Goal: Task Accomplishment & Management: Manage account settings

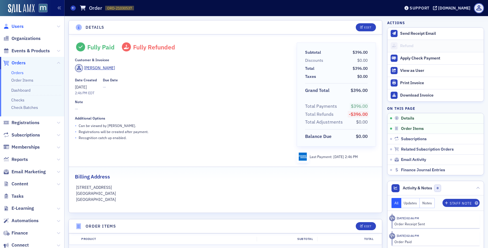
click at [16, 28] on span "Users" at bounding box center [18, 26] width 12 height 6
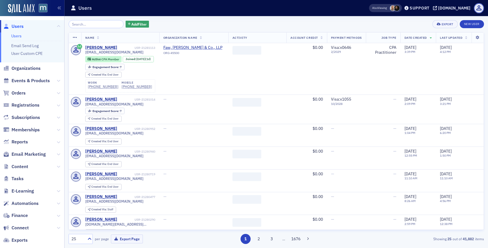
click at [87, 22] on input "search" at bounding box center [95, 24] width 55 height 8
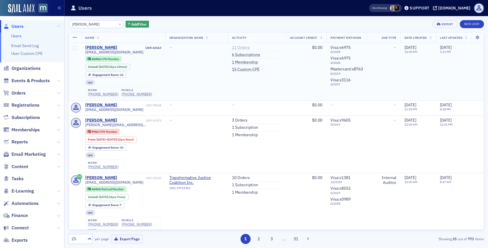
type input "michael furey"
click at [239, 49] on link "11 Orders" at bounding box center [241, 47] width 18 height 5
click at [241, 56] on link "6 Subscriptions" at bounding box center [246, 54] width 28 height 5
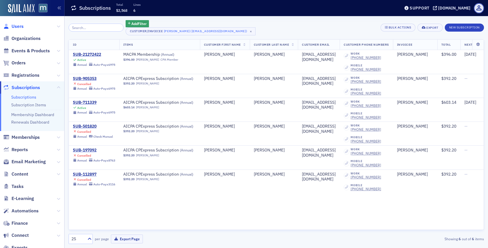
click at [20, 27] on span "Users" at bounding box center [18, 26] width 12 height 6
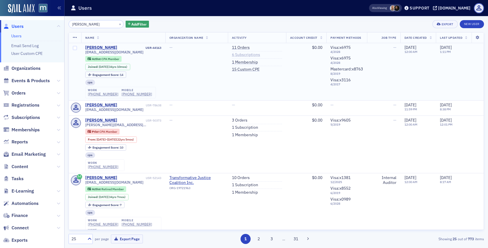
click at [236, 55] on link "6 Subscriptions" at bounding box center [246, 54] width 28 height 5
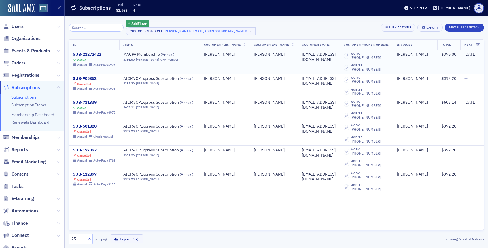
click at [96, 54] on div "SUB-21272422" at bounding box center [94, 54] width 42 height 5
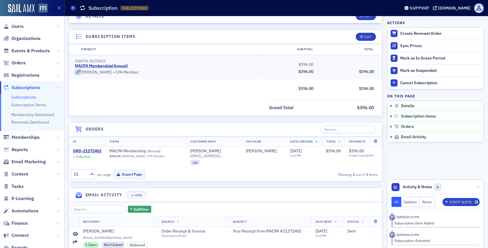
scroll to position [166, 0]
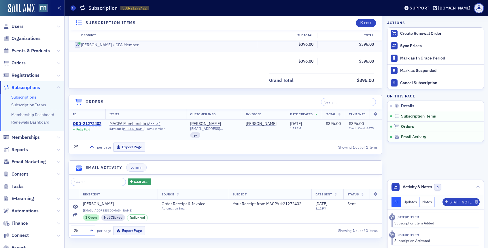
click at [96, 122] on div "ORD-21272402" at bounding box center [87, 123] width 28 height 5
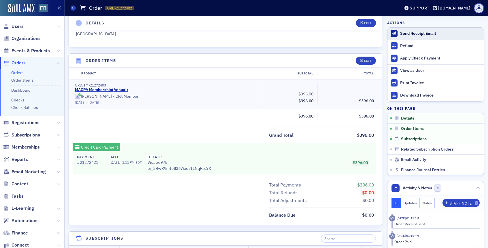
click at [414, 31] on div "Send Receipt Email" at bounding box center [440, 33] width 81 height 5
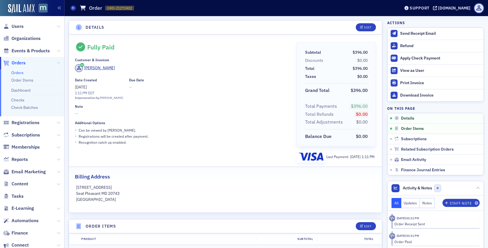
click at [300, 33] on header "Details Edit" at bounding box center [225, 27] width 313 height 14
click at [19, 26] on span "Users" at bounding box center [18, 26] width 12 height 6
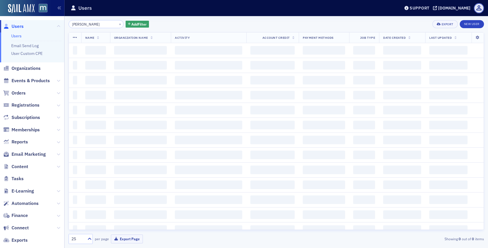
click at [117, 27] on div "×" at bounding box center [120, 23] width 6 height 7
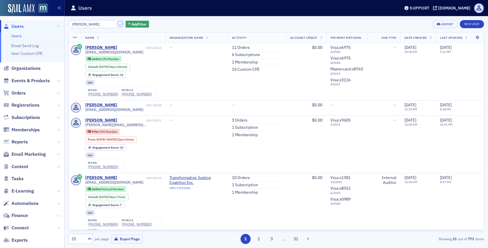
click at [117, 24] on button "×" at bounding box center [119, 23] width 5 height 5
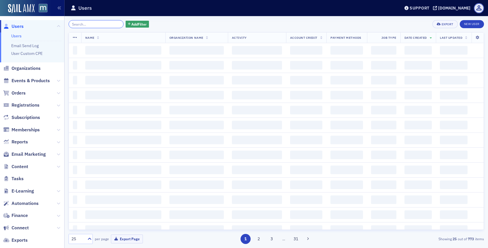
click at [110, 24] on input "search" at bounding box center [95, 24] width 55 height 8
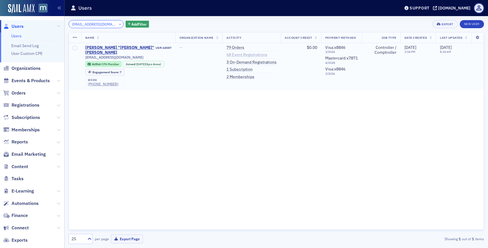
type input "christy7045@gmail.com"
click at [226, 56] on link "68 Event Registrations" at bounding box center [246, 54] width 41 height 5
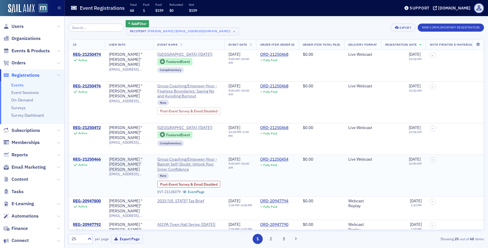
click at [94, 162] on div "REG-21250466" at bounding box center [87, 159] width 28 height 5
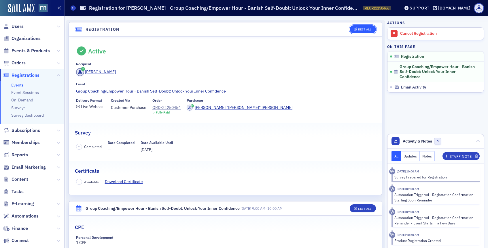
click at [362, 31] on div "Edit All" at bounding box center [364, 29] width 13 height 3
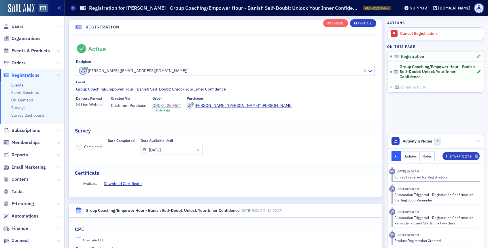
scroll to position [15, 0]
click at [78, 182] on input "Available" at bounding box center [78, 182] width 5 height 5
checkbox input "true"
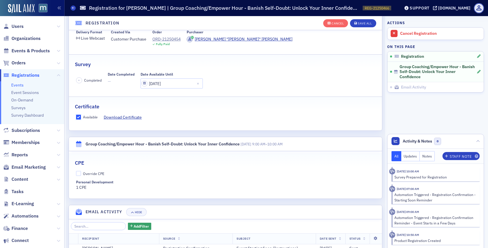
scroll to position [129, 0]
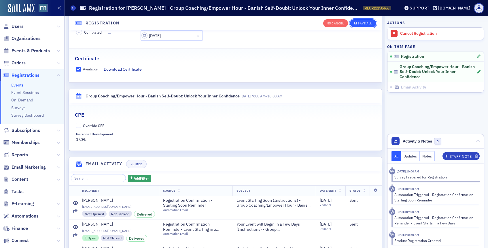
click at [368, 24] on div "Save All" at bounding box center [364, 23] width 14 height 3
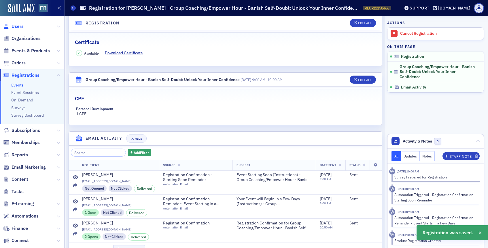
click at [19, 26] on span "Users" at bounding box center [18, 26] width 12 height 6
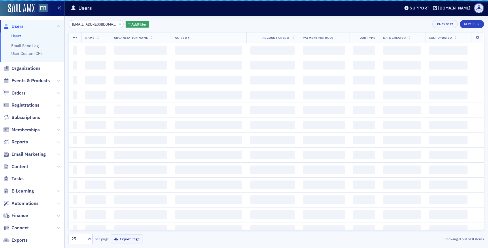
scroll to position [0, 1]
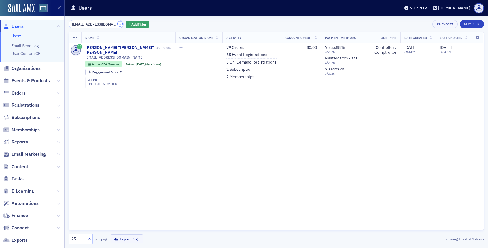
click at [117, 23] on button "×" at bounding box center [119, 23] width 5 height 5
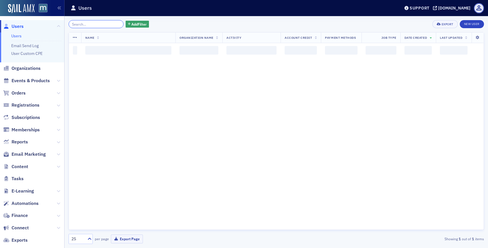
click at [113, 23] on input "search" at bounding box center [95, 24] width 55 height 8
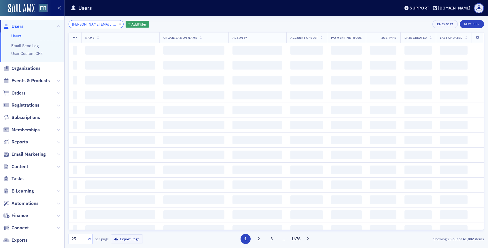
scroll to position [0, 7]
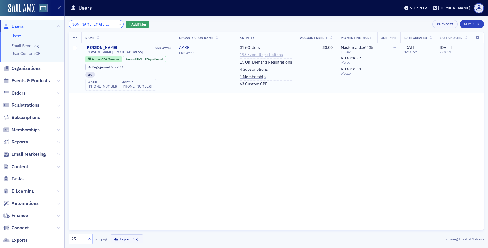
type input "cordell@solutions1stllc.com"
click at [257, 55] on link "193 Event Registrations" at bounding box center [260, 54] width 43 height 5
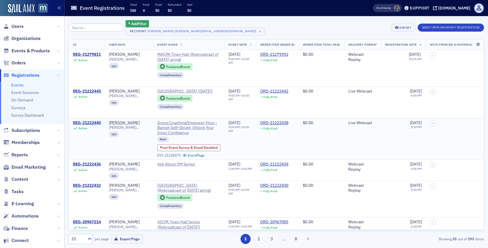
click at [95, 125] on div "REG-21222440 Active" at bounding box center [87, 126] width 28 height 10
click at [99, 121] on div "REG-21222440" at bounding box center [87, 123] width 28 height 5
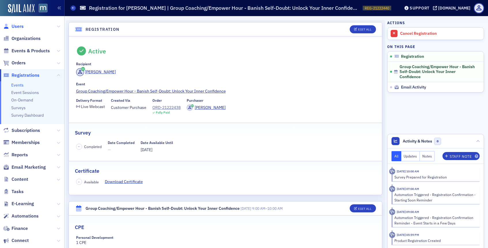
click at [18, 24] on span "Users" at bounding box center [18, 26] width 12 height 6
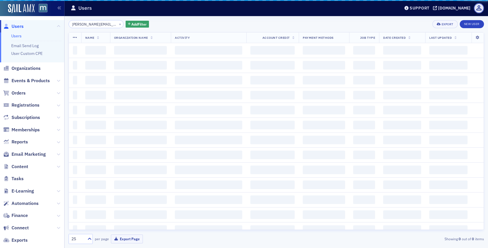
scroll to position [0, 7]
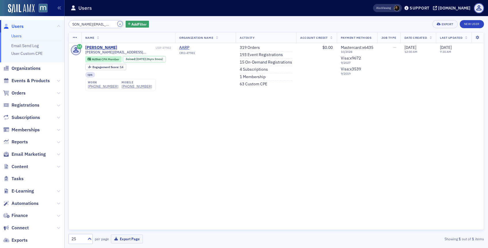
click at [117, 22] on button "×" at bounding box center [119, 23] width 5 height 5
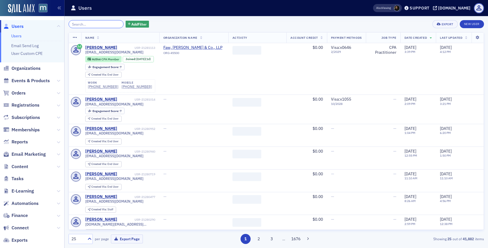
click at [107, 24] on input "search" at bounding box center [95, 24] width 55 height 8
paste input "robin_gundersen@yahoo.com"
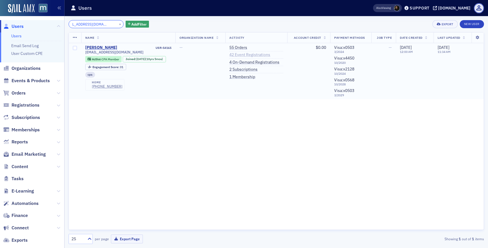
type input "robin_gundersen@yahoo.com"
click at [269, 54] on link "42 Event Registrations" at bounding box center [249, 54] width 41 height 5
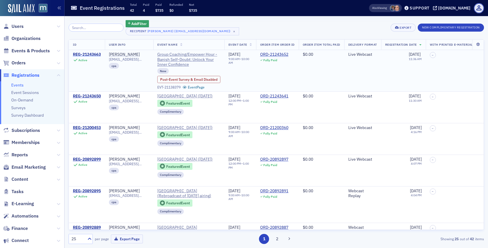
click at [92, 55] on div "REG-21243663" at bounding box center [87, 54] width 28 height 5
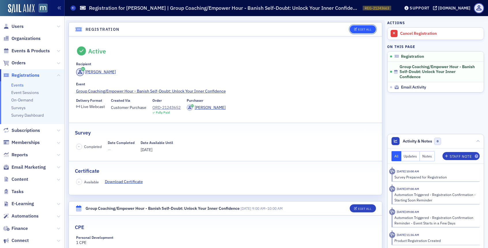
click at [354, 31] on icon "button" at bounding box center [355, 29] width 3 height 3
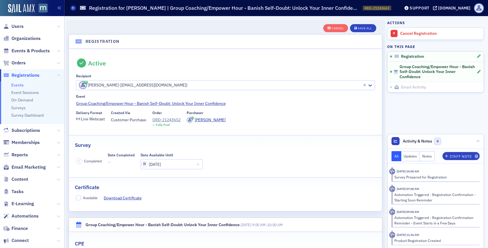
scroll to position [15, 0]
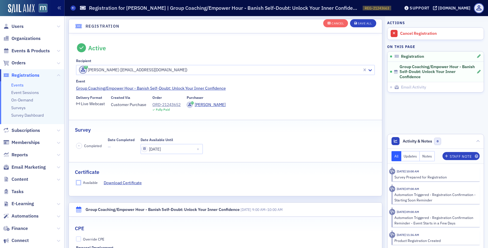
click at [79, 184] on input "Available" at bounding box center [78, 182] width 5 height 5
checkbox input "true"
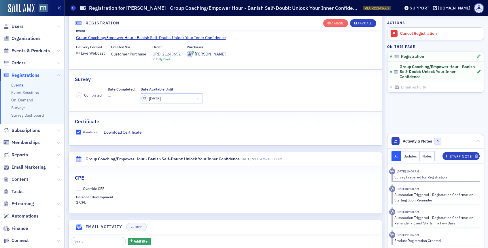
scroll to position [76, 0]
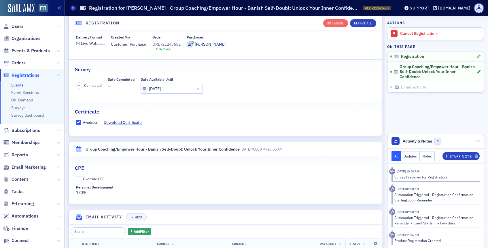
click at [365, 19] on div "Cancel Save All" at bounding box center [349, 23] width 53 height 12
click at [363, 24] on div "Save All" at bounding box center [364, 23] width 14 height 3
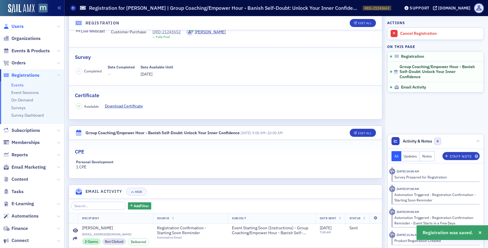
click at [18, 25] on span "Users" at bounding box center [18, 26] width 12 height 6
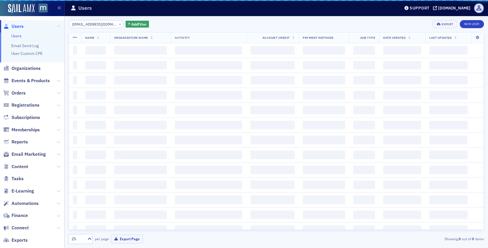
scroll to position [0, 9]
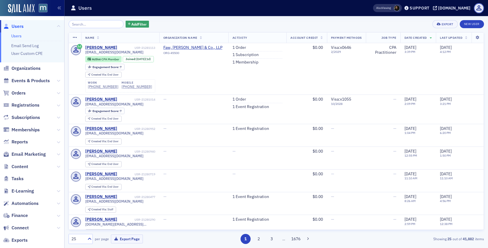
click at [82, 25] on input "search" at bounding box center [95, 24] width 55 height 8
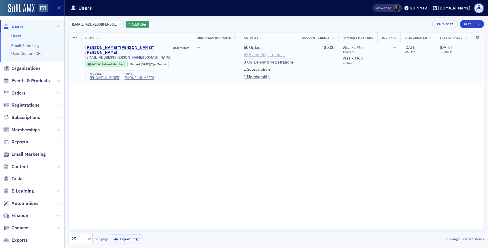
type input "tgaetano@driggs.net"
click at [269, 56] on link "41 Event Registrations" at bounding box center [263, 54] width 41 height 5
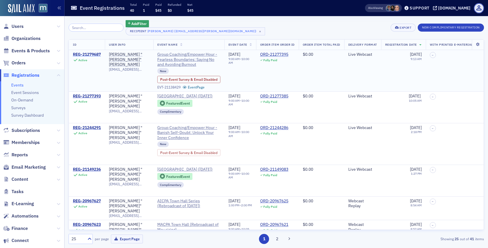
click at [93, 55] on div "REG-21279687" at bounding box center [87, 54] width 28 height 5
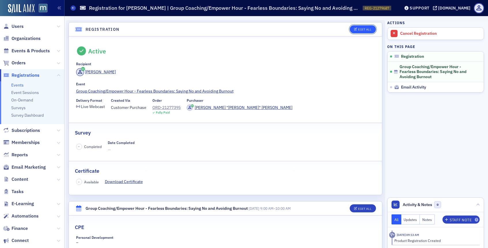
click at [356, 31] on icon "button" at bounding box center [355, 29] width 3 height 3
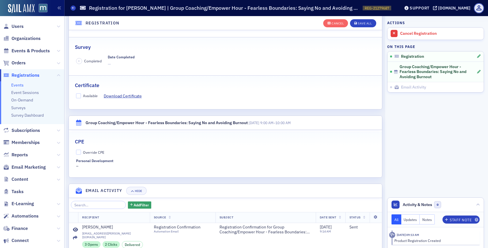
scroll to position [102, 0]
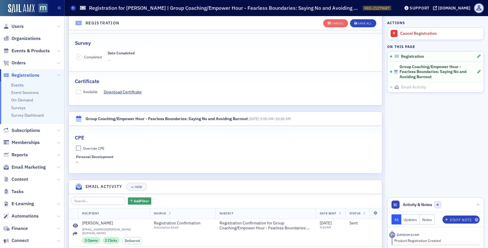
click at [77, 148] on input "Override CPE" at bounding box center [78, 148] width 5 height 5
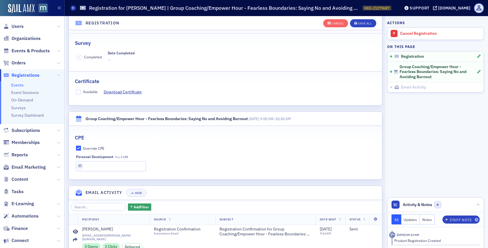
click at [78, 149] on input "Override CPE" at bounding box center [78, 148] width 5 height 5
checkbox input "false"
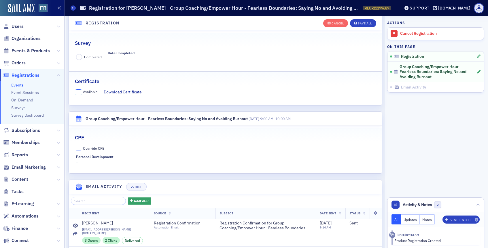
click at [79, 91] on input "Available" at bounding box center [78, 92] width 5 height 5
checkbox input "true"
click at [77, 150] on input "Override CPE" at bounding box center [78, 148] width 5 height 5
checkbox input "true"
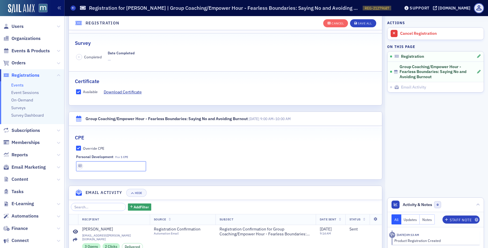
click at [88, 167] on input "text" at bounding box center [111, 166] width 70 height 10
type input "1 CPE"
click at [362, 24] on div "Save All" at bounding box center [364, 23] width 14 height 3
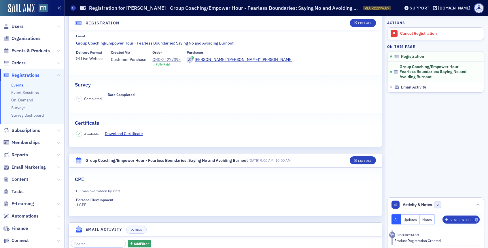
scroll to position [0, 0]
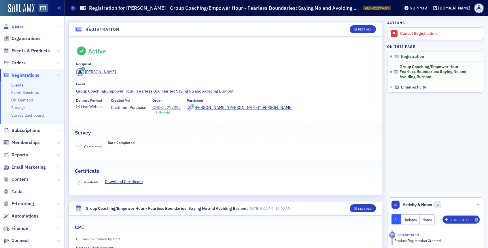
click at [19, 24] on span "Users" at bounding box center [18, 26] width 12 height 6
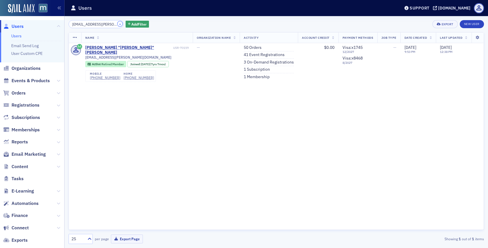
click at [117, 22] on button "×" at bounding box center [119, 23] width 5 height 5
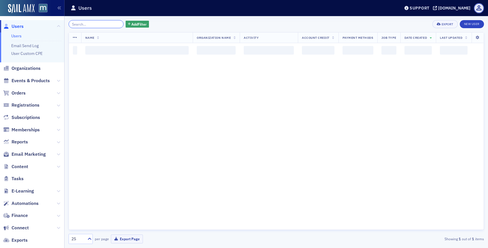
click at [112, 22] on input "search" at bounding box center [95, 24] width 55 height 8
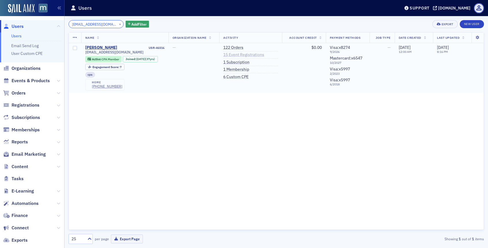
type input "krhagan@outlook.com"
click at [242, 56] on link "15 Event Registrations" at bounding box center [243, 54] width 41 height 5
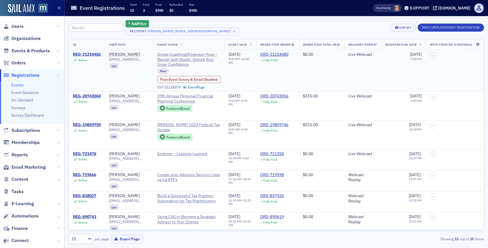
click at [88, 55] on div "REG-21214482" at bounding box center [87, 54] width 28 height 5
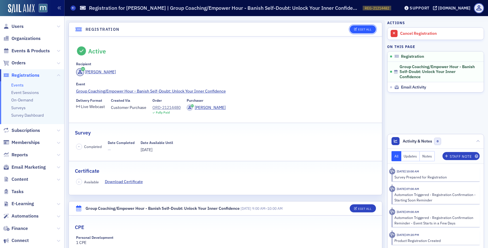
click at [365, 31] on div "Edit All" at bounding box center [364, 29] width 13 height 3
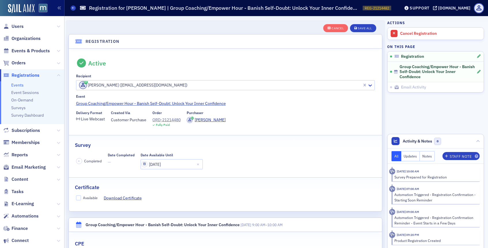
scroll to position [15, 0]
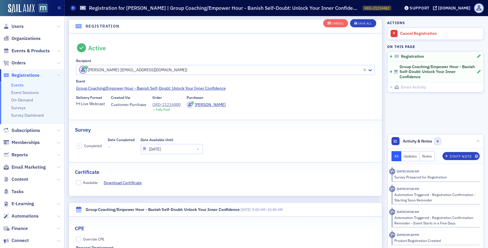
click at [79, 180] on fieldset "Certificate Available Download Certificate" at bounding box center [225, 175] width 313 height 26
click at [78, 182] on input "Available" at bounding box center [78, 182] width 5 height 5
checkbox input "true"
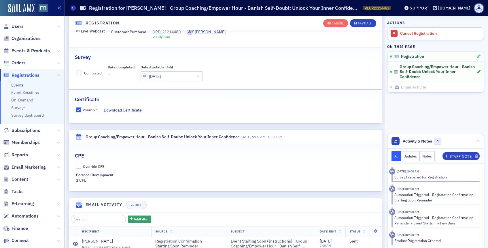
scroll to position [97, 0]
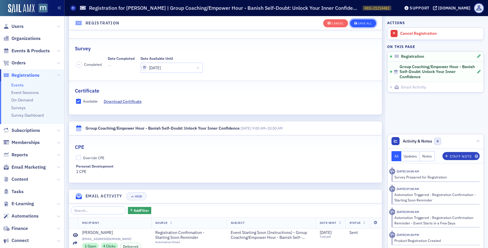
click at [360, 20] on button "Save All" at bounding box center [363, 23] width 26 height 8
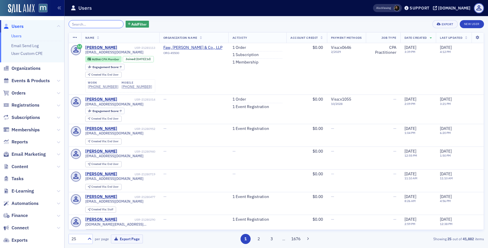
click at [87, 24] on input "search" at bounding box center [95, 24] width 55 height 8
paste input "eeh_cpa@yahoo.com"
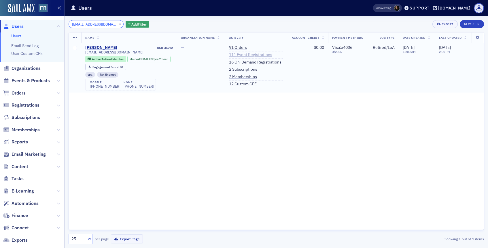
type input "eeh_cpa@yahoo.com"
click at [267, 55] on link "111 Event Registrations" at bounding box center [250, 54] width 43 height 5
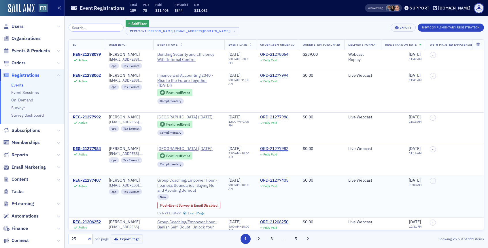
click at [101, 183] on div "REG-21277407" at bounding box center [87, 180] width 28 height 5
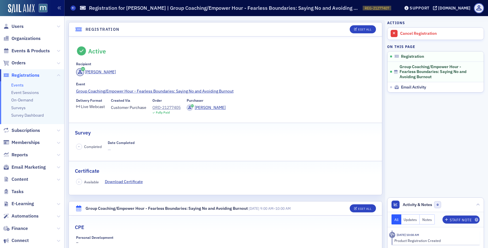
click at [356, 23] on header "Registration Edit All" at bounding box center [225, 29] width 313 height 14
click at [355, 27] on button "Edit All" at bounding box center [362, 29] width 26 height 8
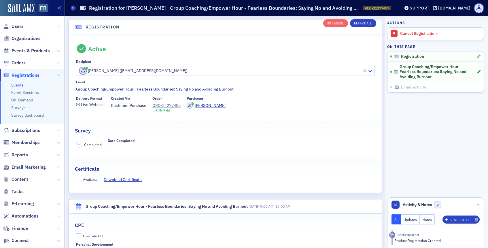
scroll to position [15, 0]
click at [81, 178] on label "Available" at bounding box center [87, 178] width 22 height 5
click at [81, 178] on input "Available" at bounding box center [78, 178] width 5 height 5
checkbox input "true"
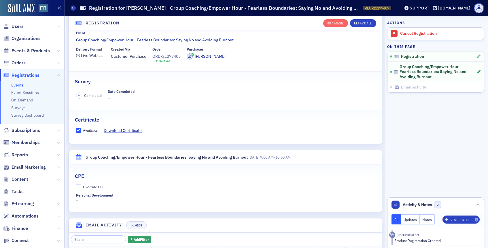
scroll to position [71, 0]
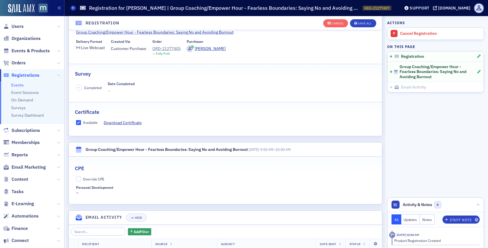
click at [81, 179] on label "Override CPE" at bounding box center [225, 179] width 299 height 5
click at [81, 179] on input "Override CPE" at bounding box center [78, 179] width 5 height 5
checkbox input "true"
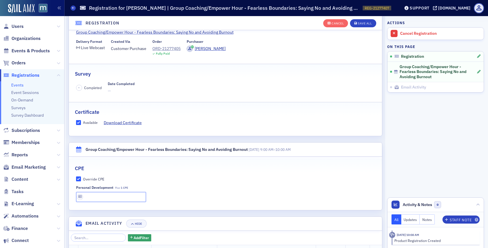
click at [87, 192] on input "text" at bounding box center [111, 197] width 70 height 10
type input "1 CPE"
click at [368, 29] on div "Cancel Save All" at bounding box center [349, 23] width 53 height 12
click at [368, 25] on button "Save All" at bounding box center [363, 23] width 26 height 8
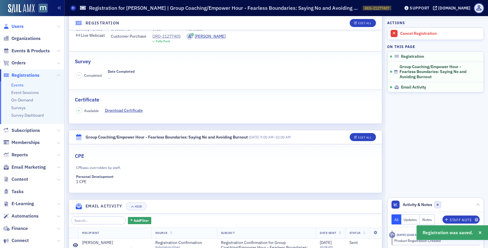
click at [16, 26] on span "Users" at bounding box center [18, 26] width 12 height 6
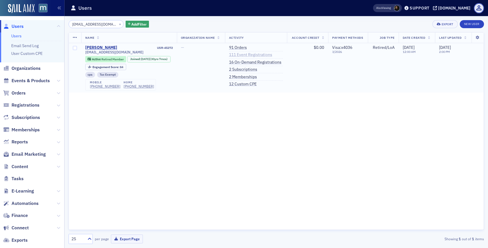
click at [252, 52] on link "111 Event Registrations" at bounding box center [250, 54] width 43 height 5
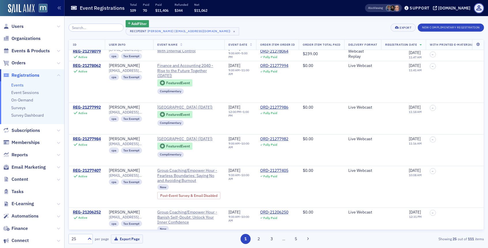
scroll to position [10, 0]
click at [96, 215] on div "REG-21206252" at bounding box center [87, 212] width 28 height 5
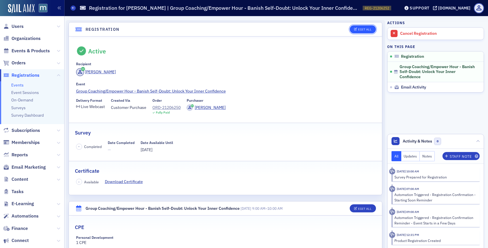
click at [361, 31] on div "Edit All" at bounding box center [364, 29] width 13 height 3
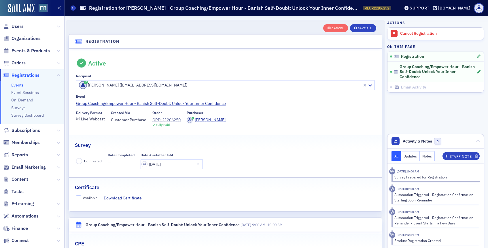
scroll to position [15, 0]
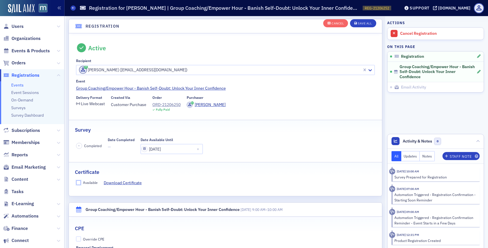
click at [79, 182] on input "Available" at bounding box center [78, 182] width 5 height 5
checkbox input "true"
click at [360, 24] on div "Save All" at bounding box center [364, 23] width 14 height 3
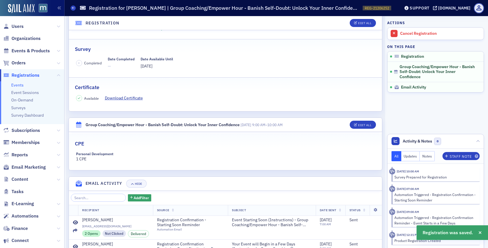
scroll to position [51, 0]
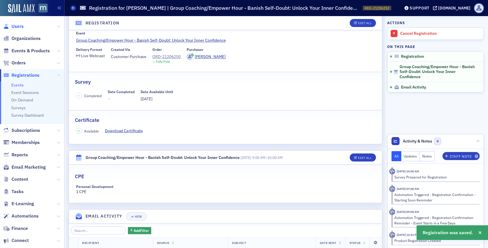
click at [12, 24] on span "Users" at bounding box center [18, 26] width 12 height 6
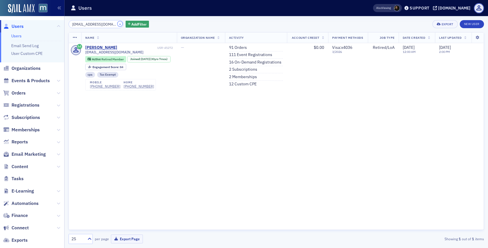
click at [117, 25] on button "×" at bounding box center [119, 23] width 5 height 5
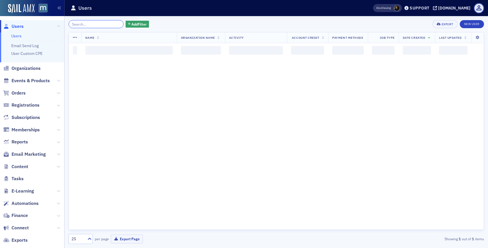
click at [112, 25] on input "search" at bounding box center [95, 24] width 55 height 8
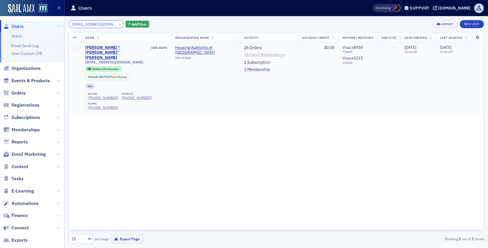
type input "cnewmancpa@aol.com"
click at [245, 56] on link "16 Event Registrations" at bounding box center [264, 54] width 41 height 5
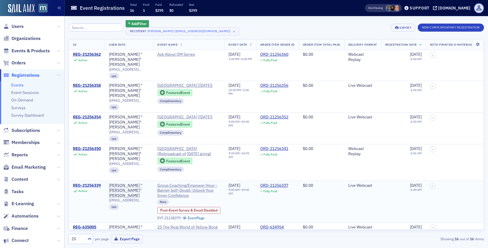
click at [84, 184] on div "REG-21256339" at bounding box center [87, 185] width 28 height 5
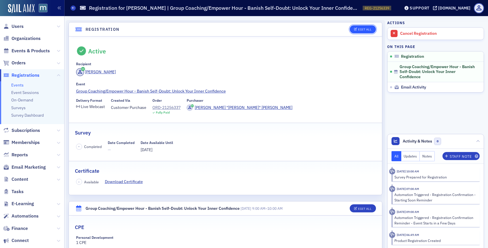
click at [358, 30] on div "Edit All" at bounding box center [364, 29] width 13 height 3
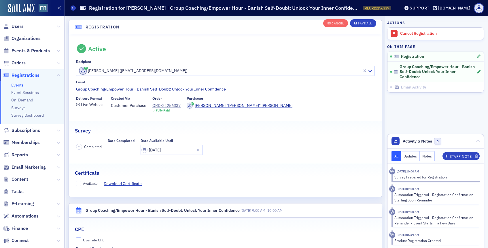
scroll to position [15, 0]
click at [78, 184] on input "Available" at bounding box center [78, 182] width 5 height 5
checkbox input "true"
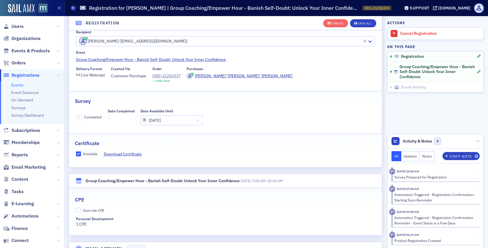
scroll to position [47, 0]
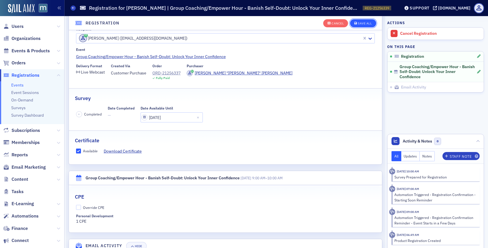
click at [368, 21] on button "Save All" at bounding box center [363, 23] width 26 height 8
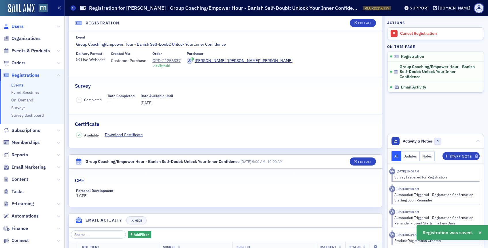
click at [21, 24] on span "Users" at bounding box center [18, 26] width 12 height 6
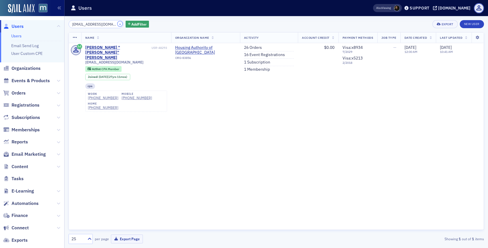
click at [117, 23] on button "×" at bounding box center [119, 23] width 5 height 5
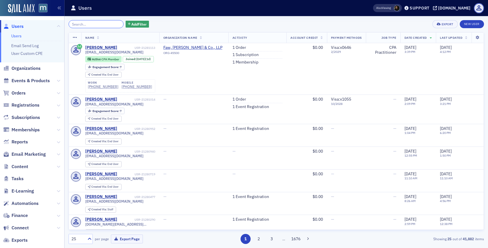
click at [98, 22] on input "search" at bounding box center [95, 24] width 55 height 8
paste input "cipriano.maria1@gmail.com"
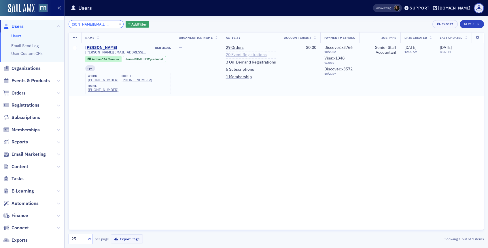
type input "cipriano.maria1@gmail.com"
click at [237, 55] on link "20 Event Registrations" at bounding box center [246, 54] width 41 height 5
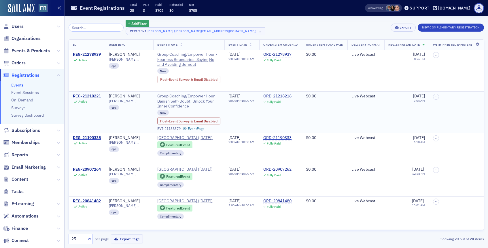
click at [94, 95] on div "REG-21218221" at bounding box center [87, 96] width 28 height 5
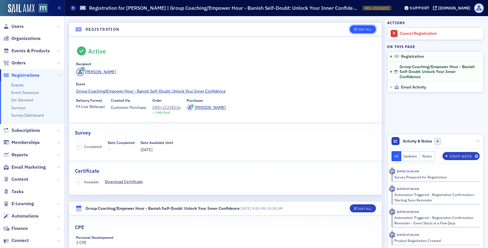
click at [356, 28] on button "Edit All" at bounding box center [362, 29] width 26 height 8
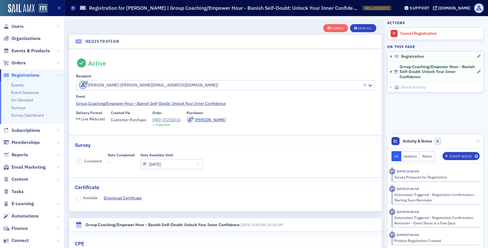
scroll to position [15, 0]
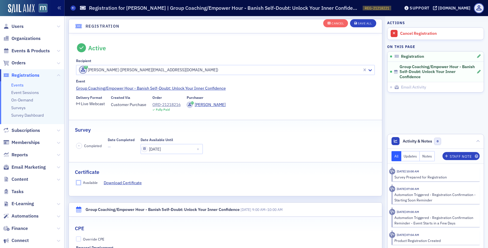
click at [78, 183] on input "Available" at bounding box center [78, 182] width 5 height 5
checkbox input "true"
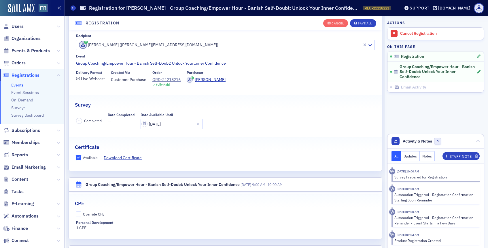
scroll to position [51, 0]
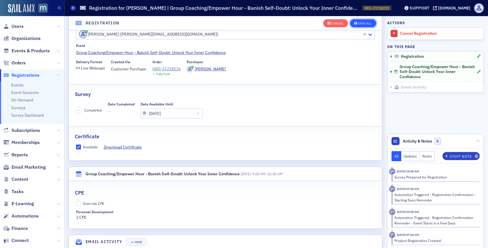
click at [363, 26] on button "Save All" at bounding box center [363, 23] width 26 height 8
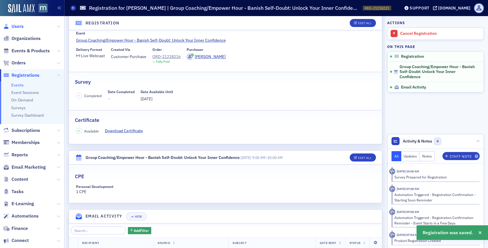
click at [20, 25] on span "Users" at bounding box center [18, 26] width 12 height 6
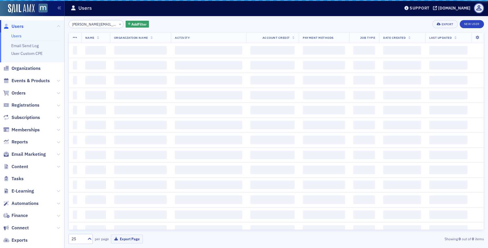
scroll to position [0, 7]
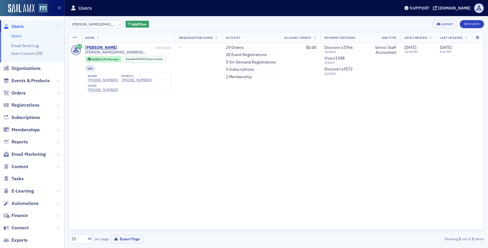
click at [117, 26] on div "×" at bounding box center [120, 23] width 6 height 7
click at [117, 26] on button "×" at bounding box center [119, 23] width 5 height 5
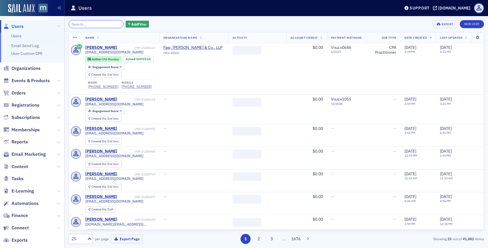
click at [103, 26] on input "search" at bounding box center [95, 24] width 55 height 8
paste input "rwilliams@rswcpa.com"
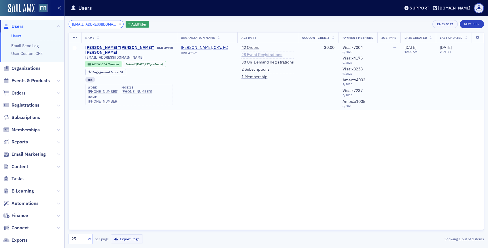
type input "rwilliams@rswcpa.com"
click at [252, 56] on link "28 Event Registrations" at bounding box center [261, 54] width 41 height 5
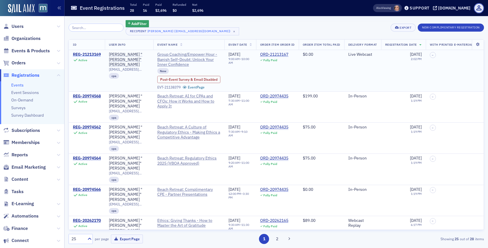
click at [94, 56] on div "REG-21213169" at bounding box center [87, 54] width 28 height 5
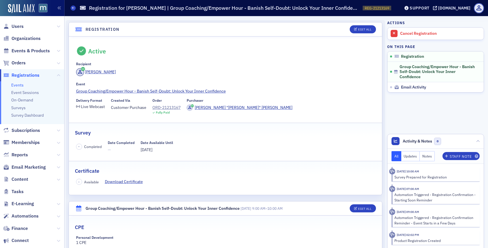
click at [356, 37] on div "Active Recipient Gina Williams Event Group Coaching/Empower Hour - Banish Self-…" at bounding box center [225, 116] width 313 height 159
click at [362, 28] on div "Edit All" at bounding box center [364, 29] width 13 height 3
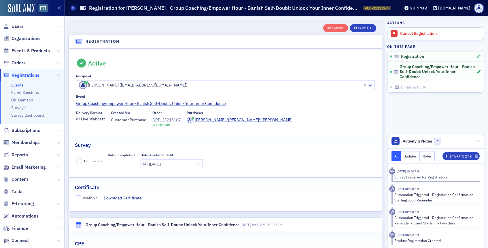
scroll to position [15, 0]
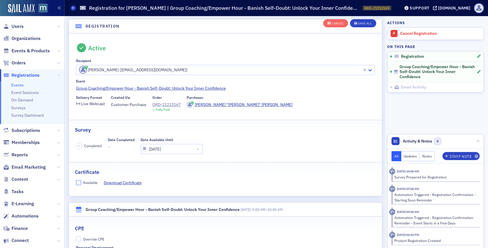
click at [77, 184] on input "Available" at bounding box center [78, 182] width 5 height 5
checkbox input "true"
click at [362, 20] on button "Save All" at bounding box center [363, 23] width 26 height 8
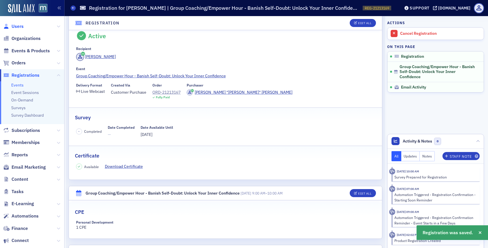
click at [23, 24] on span "Users" at bounding box center [18, 26] width 12 height 6
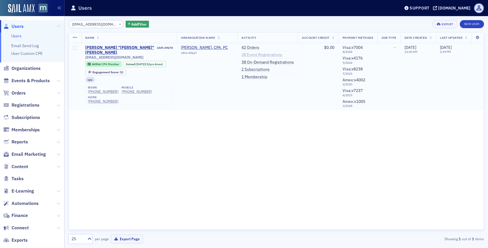
click at [254, 55] on link "28 Event Registrations" at bounding box center [261, 54] width 41 height 5
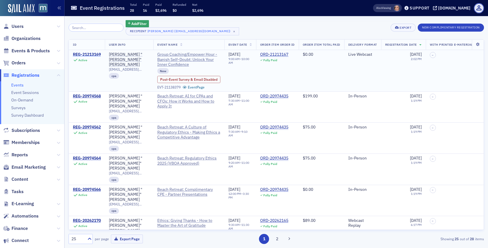
click at [90, 55] on div "REG-21213169" at bounding box center [87, 54] width 28 height 5
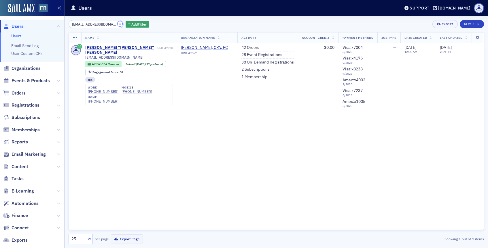
click at [117, 23] on button "×" at bounding box center [119, 23] width 5 height 5
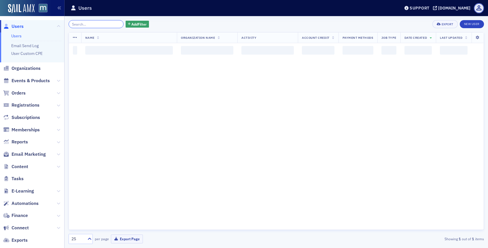
click at [111, 23] on input "search" at bounding box center [95, 24] width 55 height 8
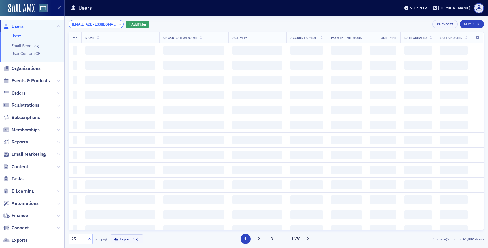
scroll to position [0, 8]
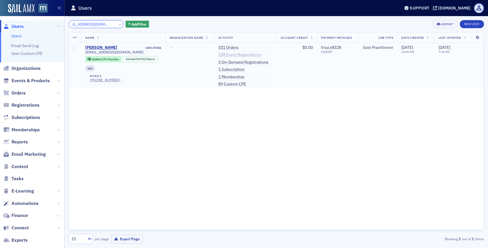
type input "karenwhite7885@gmail.com"
click at [228, 56] on link "238 Event Registrations" at bounding box center [239, 54] width 43 height 5
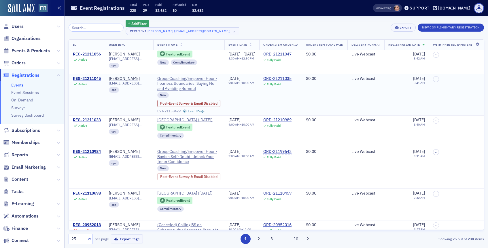
scroll to position [182, 0]
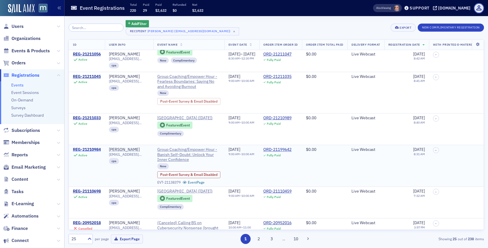
click at [80, 153] on div "REG-21210984" at bounding box center [87, 149] width 28 height 5
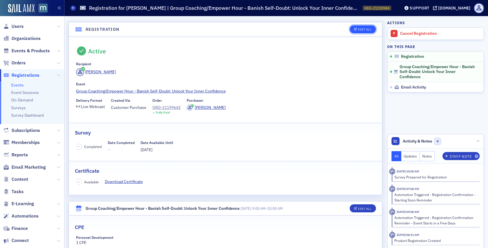
click at [360, 30] on div "Edit All" at bounding box center [364, 29] width 13 height 3
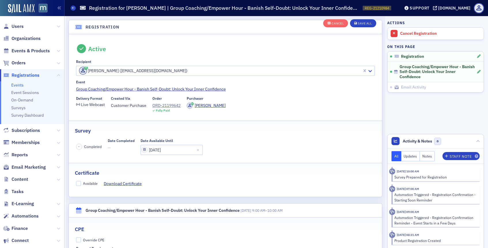
scroll to position [15, 0]
click at [75, 188] on fieldset "Certificate Available Download Certificate" at bounding box center [225, 175] width 313 height 26
click at [79, 182] on input "Available" at bounding box center [78, 182] width 5 height 5
checkbox input "true"
click at [363, 24] on div "Save All" at bounding box center [364, 23] width 14 height 3
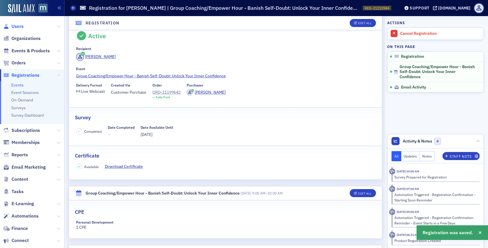
click at [18, 25] on span "Users" at bounding box center [18, 26] width 12 height 6
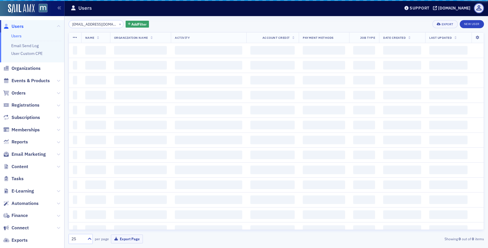
scroll to position [0, 8]
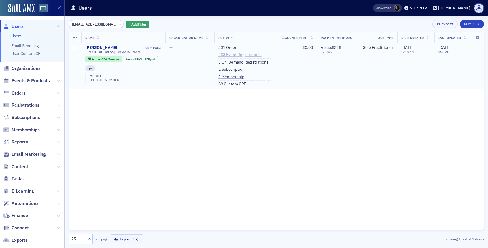
click at [233, 53] on link "238 Event Registrations" at bounding box center [239, 54] width 43 height 5
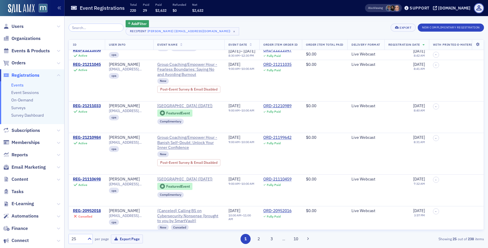
scroll to position [203, 0]
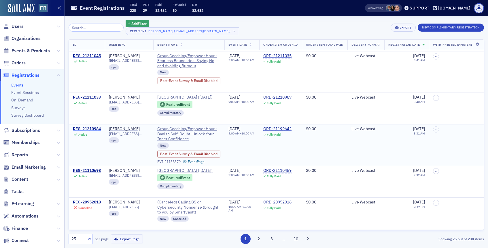
click at [83, 132] on div "REG-21210984" at bounding box center [87, 129] width 28 height 5
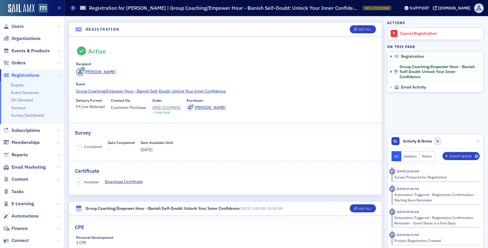
click at [18, 22] on span "Users" at bounding box center [32, 26] width 64 height 12
click at [18, 25] on span "Users" at bounding box center [18, 26] width 12 height 6
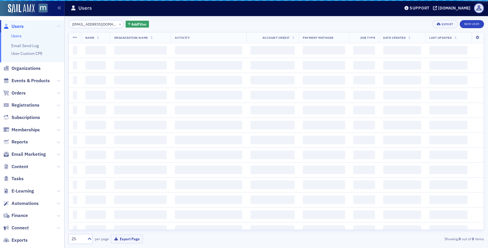
scroll to position [0, 8]
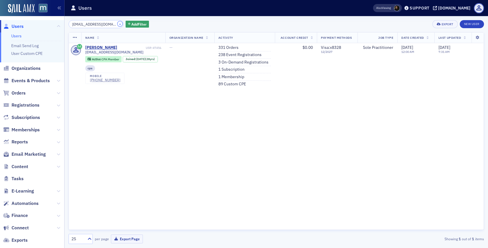
click at [117, 24] on button "×" at bounding box center [119, 23] width 5 height 5
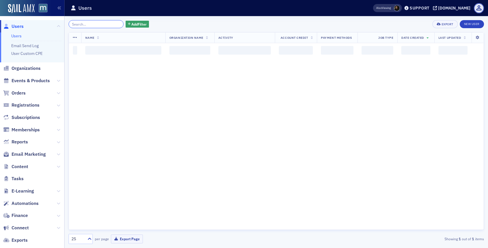
click at [111, 24] on input "search" at bounding box center [95, 24] width 55 height 8
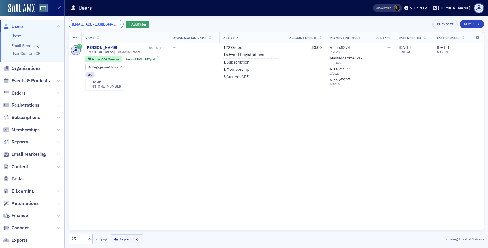
type input "krhagan@outlook.com"
click at [117, 24] on button "×" at bounding box center [119, 23] width 5 height 5
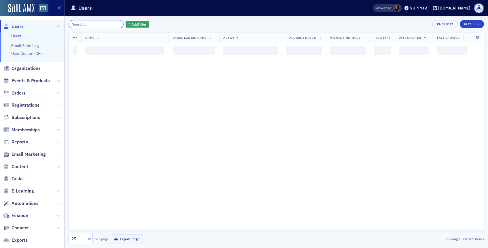
click at [107, 23] on input "search" at bounding box center [95, 24] width 55 height 8
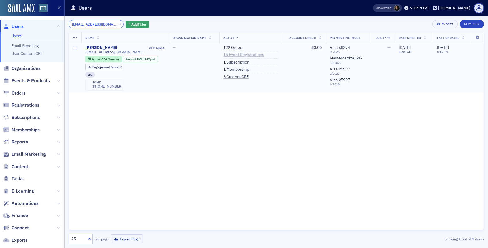
type input "krhagan@outlook.com"
click at [232, 54] on link "15 Event Registrations" at bounding box center [243, 54] width 41 height 5
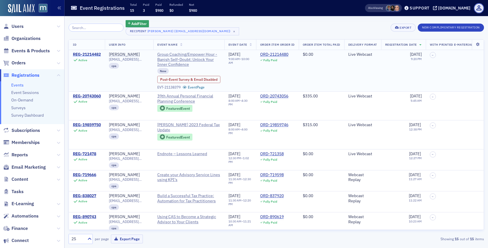
click at [88, 52] on div "REG-21214482" at bounding box center [87, 54] width 28 height 5
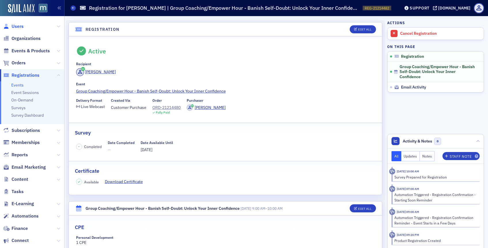
click at [16, 29] on span "Users" at bounding box center [18, 26] width 12 height 6
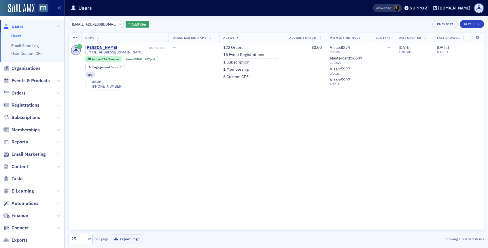
click at [117, 25] on div "×" at bounding box center [120, 23] width 6 height 7
click at [117, 25] on button "×" at bounding box center [119, 23] width 5 height 5
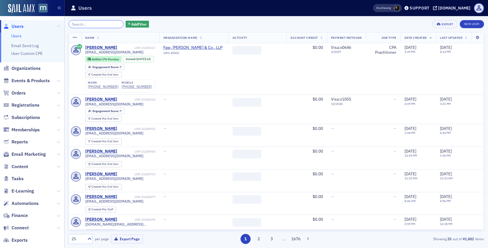
click at [110, 25] on input "search" at bounding box center [95, 24] width 55 height 8
paste input "avance@rosemoreinc.com"
type input "avance@rosemoreinc.com"
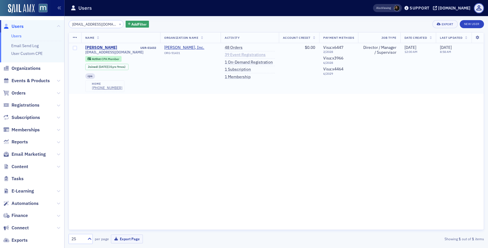
click at [261, 55] on link "39 Event Registrations" at bounding box center [244, 54] width 41 height 5
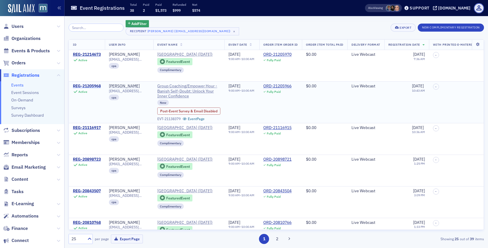
click at [85, 84] on div "REG-21205968" at bounding box center [87, 86] width 28 height 5
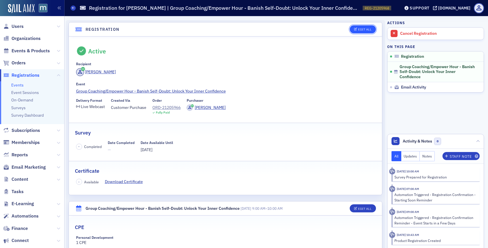
click at [360, 28] on div "Edit All" at bounding box center [364, 29] width 13 height 3
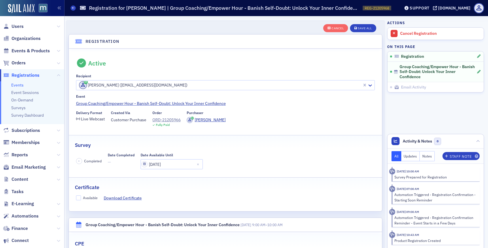
scroll to position [15, 0]
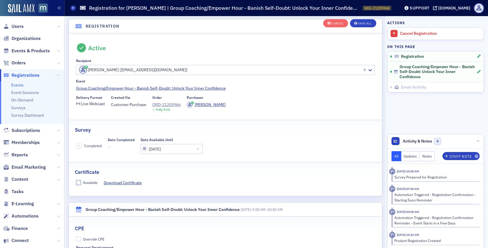
click at [79, 184] on input "Available" at bounding box center [78, 182] width 5 height 5
checkbox input "true"
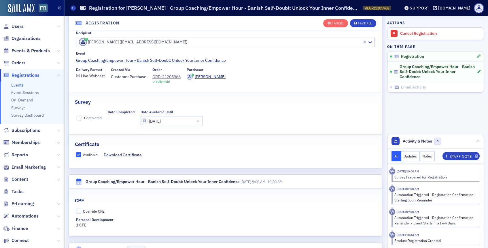
scroll to position [43, 0]
click at [369, 26] on button "Save All" at bounding box center [363, 23] width 26 height 8
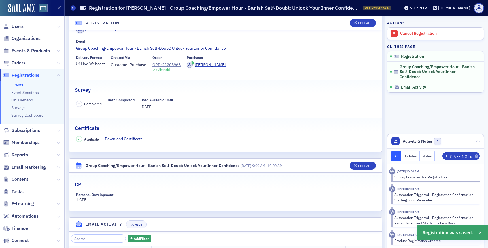
scroll to position [0, 0]
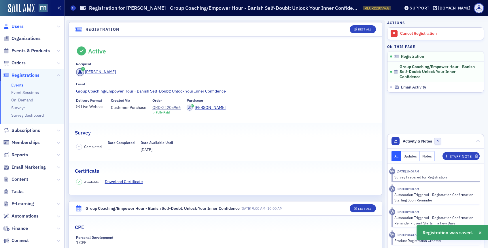
click at [18, 26] on span "Users" at bounding box center [18, 26] width 12 height 6
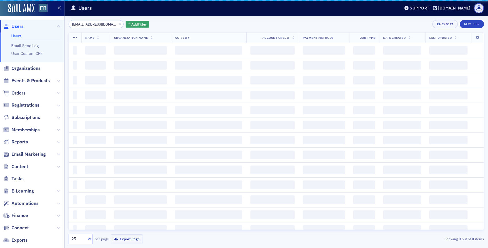
scroll to position [0, 4]
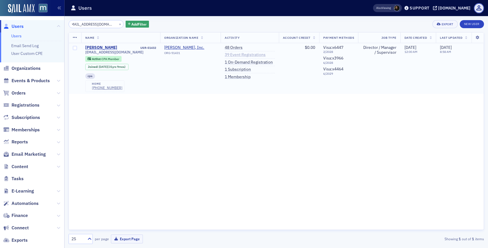
click at [260, 55] on link "39 Event Registrations" at bounding box center [244, 54] width 41 height 5
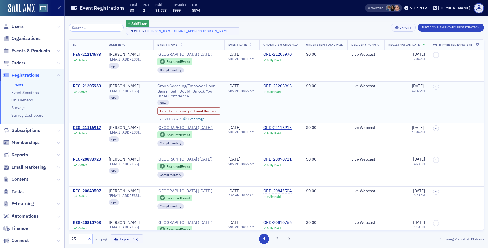
click at [97, 85] on div "REG-21205968" at bounding box center [87, 86] width 28 height 5
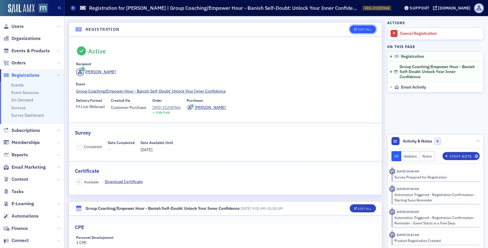
click at [364, 30] on div "Edit All" at bounding box center [364, 29] width 13 height 3
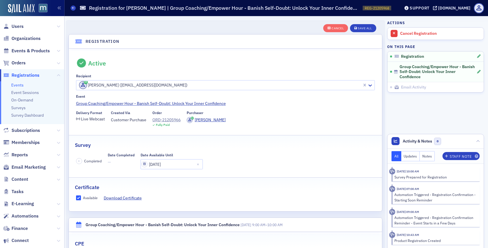
scroll to position [15, 0]
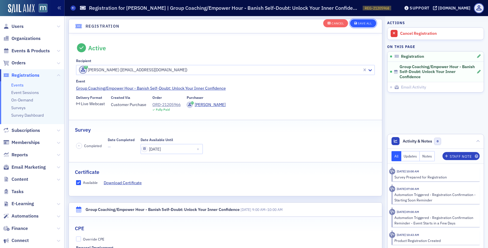
click at [360, 22] on div "Save All" at bounding box center [364, 23] width 14 height 3
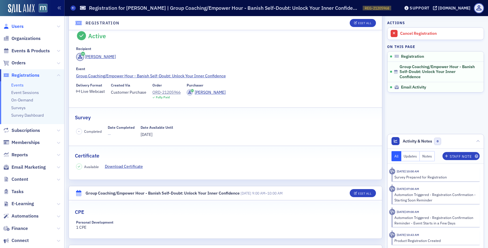
click at [17, 24] on span "Users" at bounding box center [18, 26] width 12 height 6
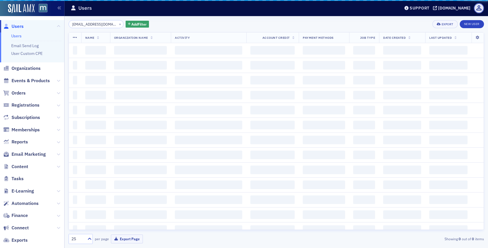
scroll to position [0, 4]
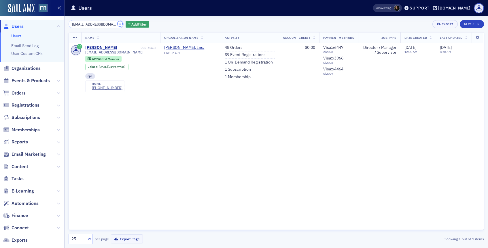
click at [117, 23] on button "×" at bounding box center [119, 23] width 5 height 5
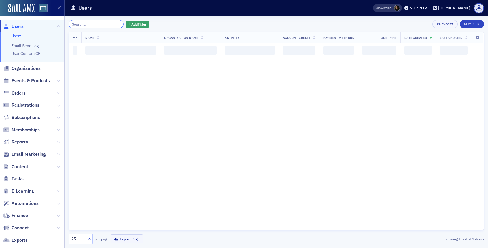
click at [107, 24] on input "search" at bounding box center [95, 24] width 55 height 8
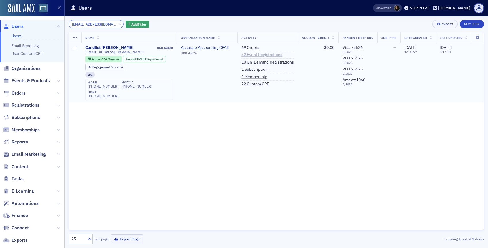
type input "candlist_m@yahoo.com"
click at [270, 56] on link "52 Event Registrations" at bounding box center [261, 54] width 41 height 5
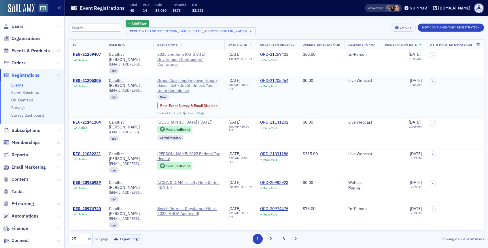
click at [87, 79] on div "REG-21205305" at bounding box center [87, 80] width 28 height 5
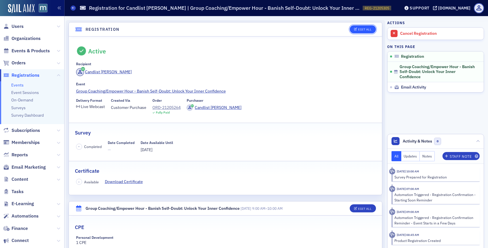
click at [356, 28] on icon "button" at bounding box center [355, 29] width 3 height 3
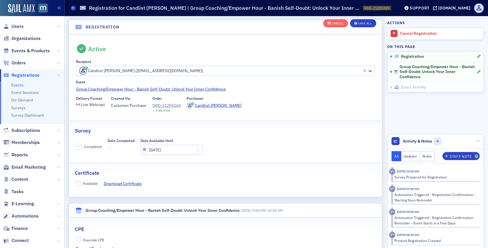
scroll to position [15, 0]
click at [79, 182] on input "Available" at bounding box center [78, 182] width 5 height 5
checkbox input "true"
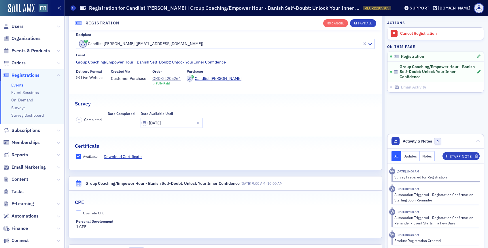
scroll to position [44, 0]
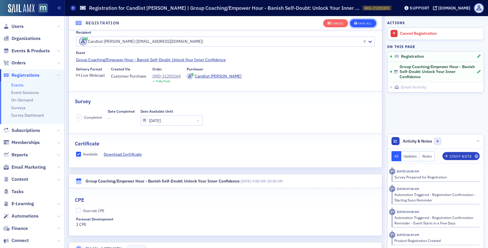
click at [357, 19] on div "Cancel Save All" at bounding box center [349, 23] width 53 height 12
click at [363, 25] on button "Save All" at bounding box center [363, 23] width 26 height 8
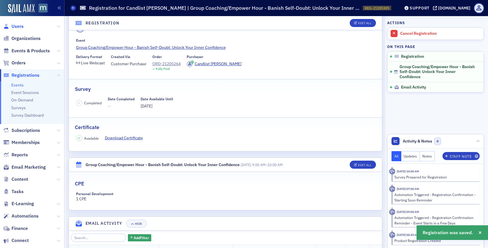
click at [20, 27] on span "Users" at bounding box center [18, 26] width 12 height 6
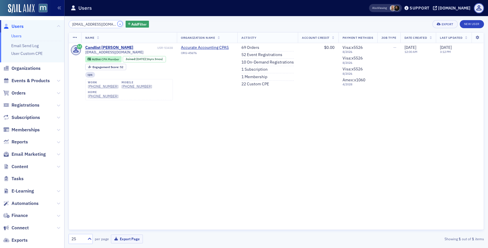
click at [117, 23] on button "×" at bounding box center [119, 23] width 5 height 5
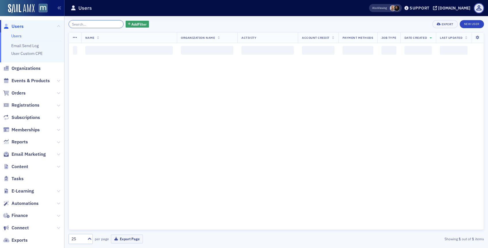
click at [112, 23] on input "search" at bounding box center [95, 24] width 55 height 8
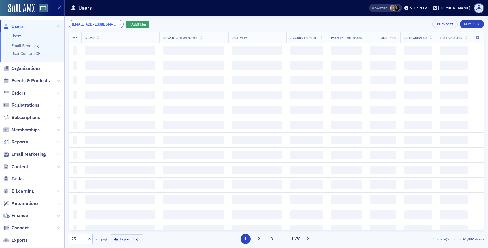
scroll to position [0, 7]
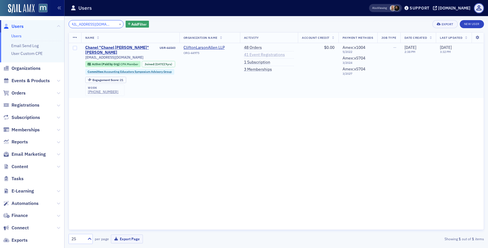
type input "chanel_trussell@yahoo.com"
click at [255, 56] on link "41 Event Registrations" at bounding box center [264, 54] width 41 height 5
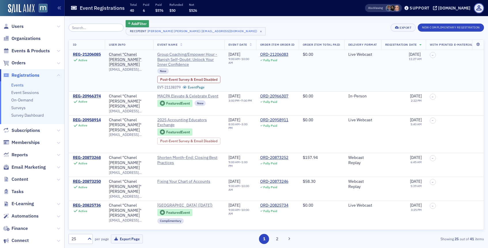
click at [94, 56] on div "REG-21206085" at bounding box center [87, 54] width 28 height 5
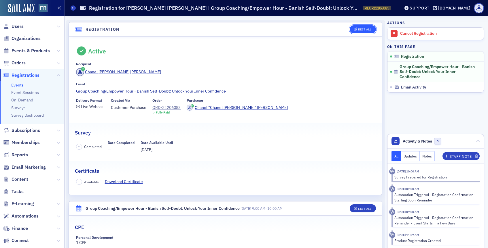
click at [359, 30] on div "Edit All" at bounding box center [364, 29] width 13 height 3
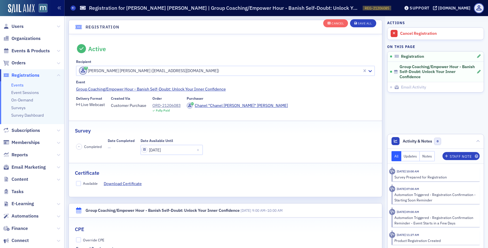
scroll to position [15, 0]
click at [77, 184] on input "Available" at bounding box center [78, 182] width 5 height 5
checkbox input "true"
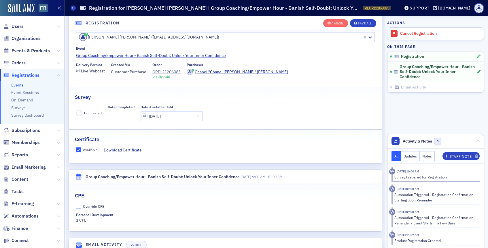
scroll to position [49, 0]
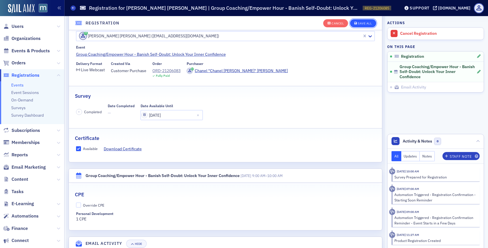
click at [361, 22] on div "Save All" at bounding box center [364, 23] width 14 height 3
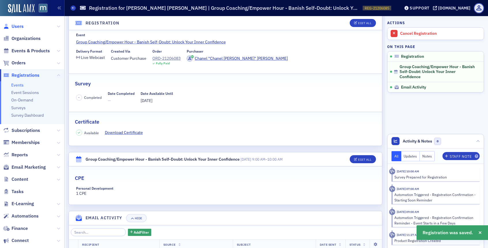
click at [17, 26] on span "Users" at bounding box center [18, 26] width 12 height 6
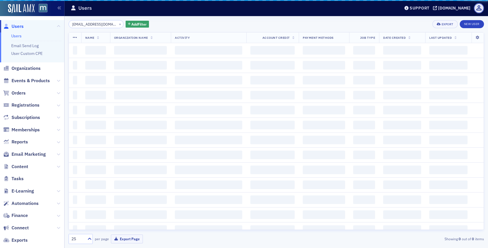
scroll to position [0, 7]
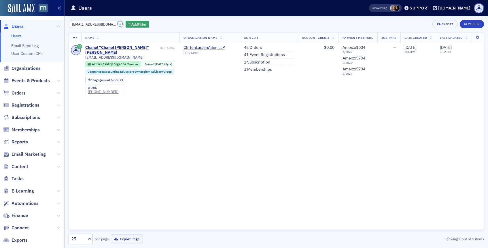
click at [117, 23] on button "×" at bounding box center [119, 23] width 5 height 5
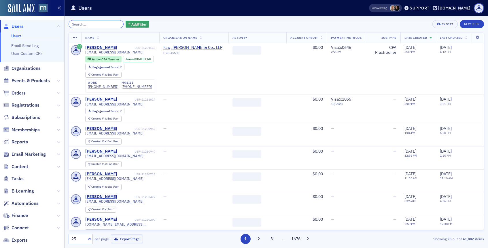
click at [113, 23] on input "search" at bounding box center [95, 24] width 55 height 8
paste input "cmchatmon@gmail.com"
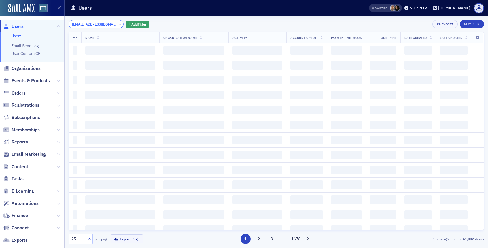
scroll to position [0, 1]
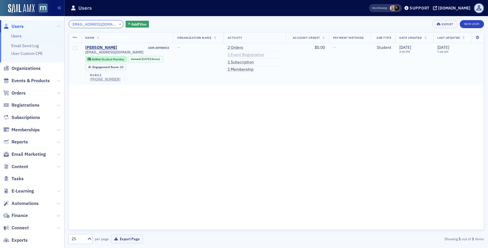
type input "cmchatmon@gmail.com"
click at [246, 56] on link "1 Event Registration" at bounding box center [245, 54] width 37 height 5
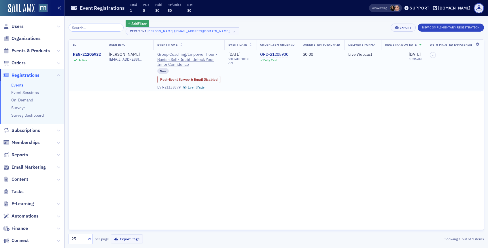
click at [99, 56] on div "REG-21205932" at bounding box center [87, 54] width 28 height 5
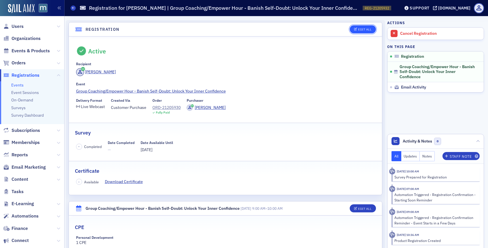
click at [370, 28] on div "Edit All" at bounding box center [364, 29] width 13 height 3
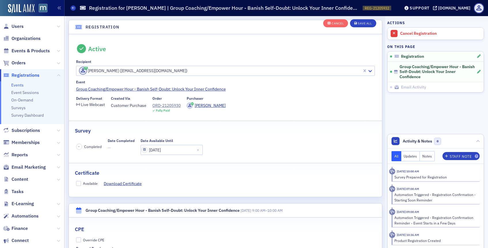
scroll to position [15, 0]
click at [79, 181] on input "Available" at bounding box center [78, 182] width 5 height 5
checkbox input "true"
click at [365, 25] on button "Save All" at bounding box center [363, 23] width 26 height 8
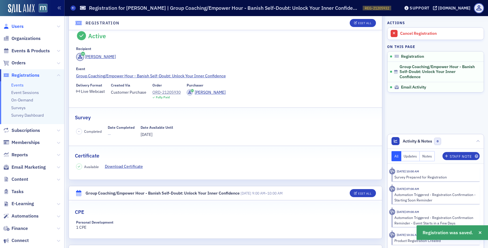
click at [20, 26] on span "Users" at bounding box center [18, 26] width 12 height 6
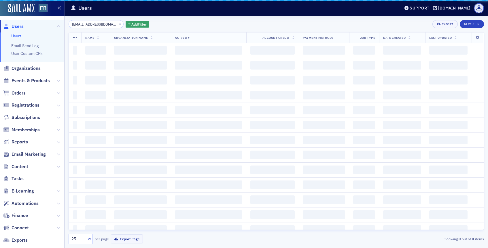
scroll to position [0, 1]
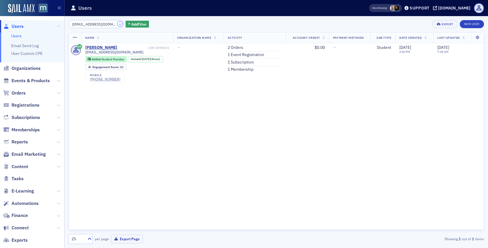
click at [117, 25] on button "×" at bounding box center [119, 23] width 5 height 5
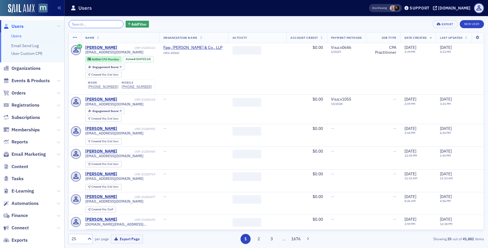
click at [102, 26] on input "search" at bounding box center [95, 24] width 55 height 8
paste input "cmhilton@verizon.net"
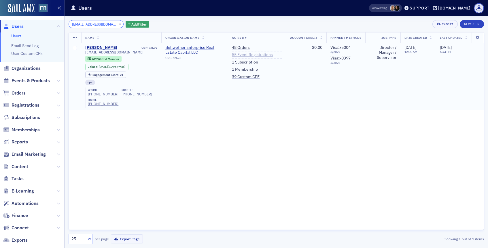
type input "cmhilton@verizon.net"
click at [234, 56] on link "55 Event Registrations" at bounding box center [252, 54] width 41 height 5
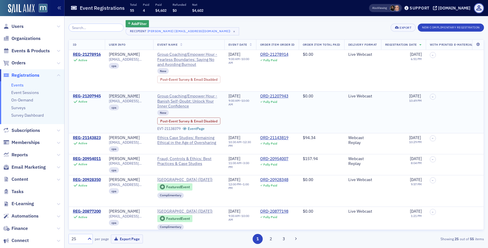
click at [95, 95] on div "REG-21207945" at bounding box center [87, 96] width 28 height 5
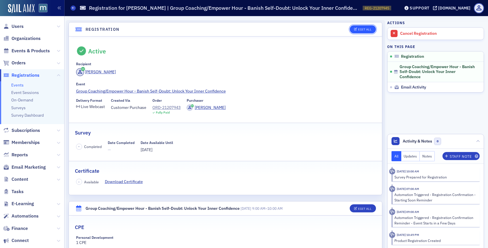
click at [364, 28] on div "Edit All" at bounding box center [364, 29] width 13 height 3
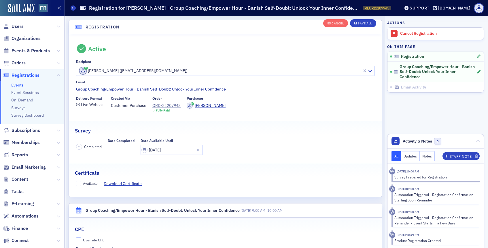
scroll to position [15, 0]
click at [77, 182] on input "Available" at bounding box center [78, 182] width 5 height 5
checkbox input "true"
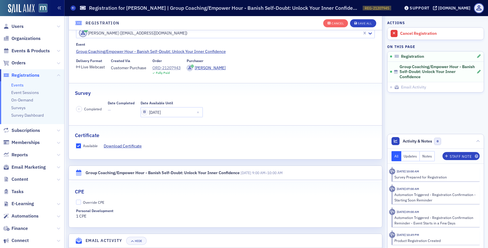
scroll to position [51, 0]
click at [364, 26] on button "Save All" at bounding box center [363, 23] width 26 height 8
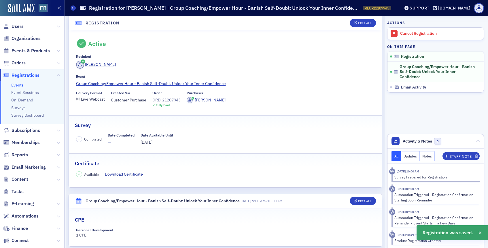
scroll to position [0, 0]
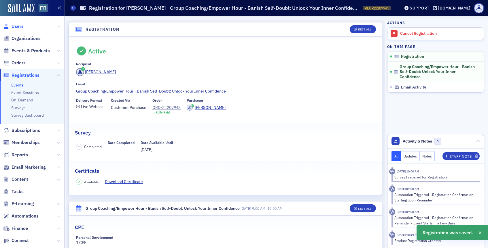
click at [19, 26] on span "Users" at bounding box center [18, 26] width 12 height 6
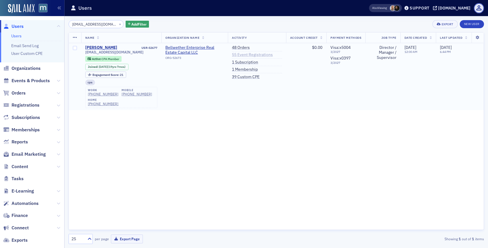
click at [253, 56] on link "55 Event Registrations" at bounding box center [252, 54] width 41 height 5
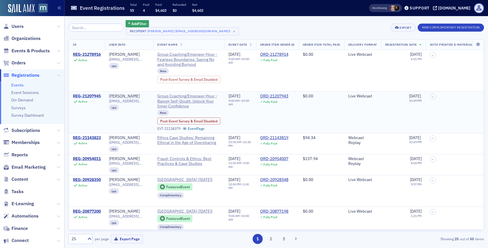
click at [87, 95] on div "REG-21207945" at bounding box center [87, 96] width 28 height 5
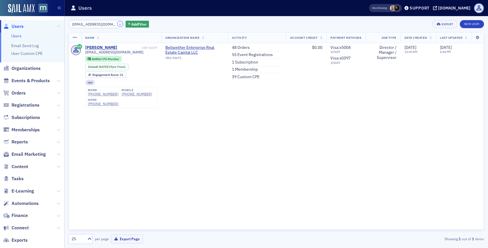
click at [117, 24] on button "×" at bounding box center [119, 23] width 5 height 5
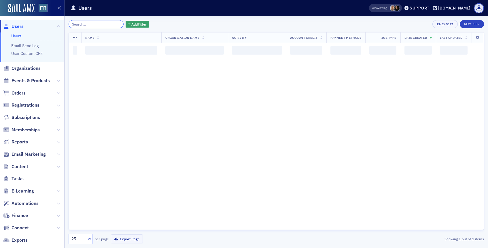
click at [112, 24] on input "search" at bounding box center [95, 24] width 55 height 8
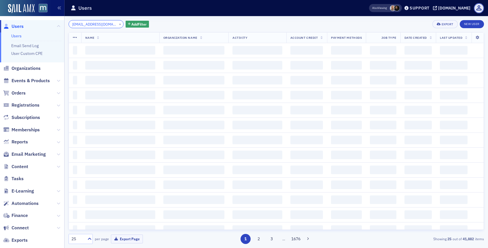
scroll to position [0, 4]
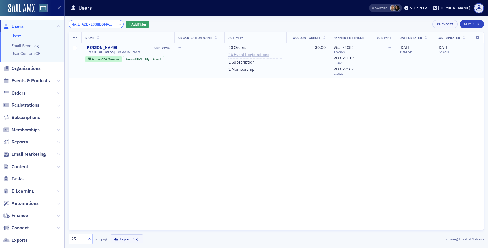
type input "joymowbray@keypoint.org"
click at [241, 53] on link "16 Event Registrations" at bounding box center [248, 54] width 41 height 5
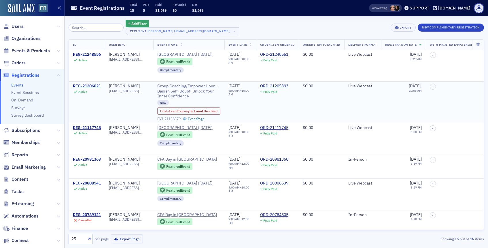
click at [93, 85] on div "REG-21206021" at bounding box center [87, 86] width 28 height 5
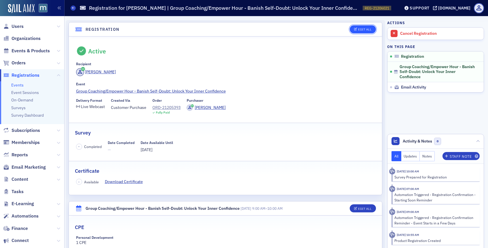
click at [359, 31] on div "Edit All" at bounding box center [364, 29] width 13 height 3
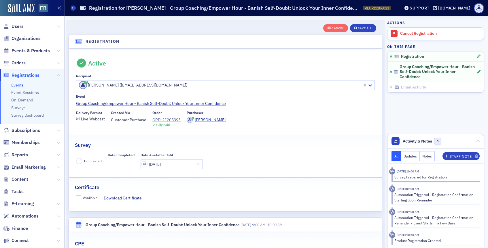
scroll to position [15, 0]
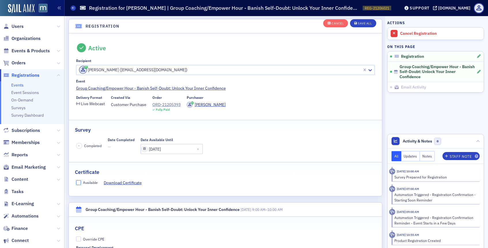
click at [78, 182] on input "Available" at bounding box center [78, 182] width 5 height 5
checkbox input "true"
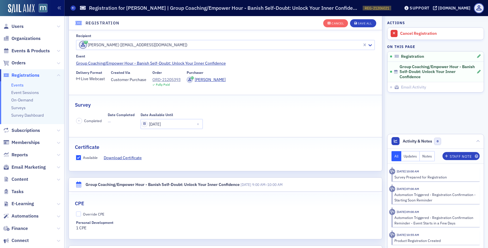
scroll to position [42, 0]
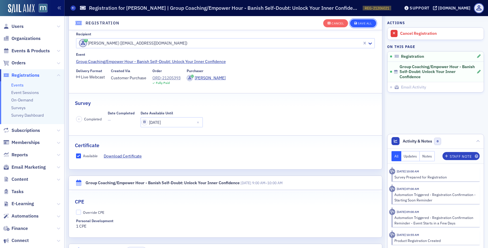
click at [360, 23] on div "Save All" at bounding box center [364, 23] width 14 height 3
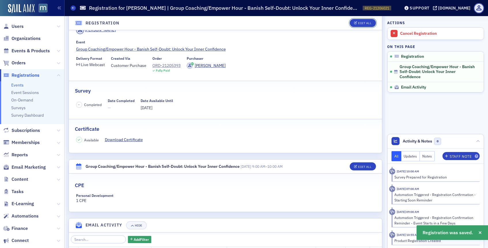
click at [360, 23] on div "Edit All" at bounding box center [364, 23] width 13 height 3
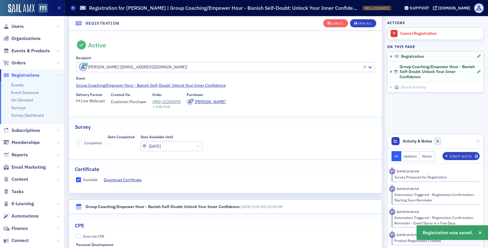
scroll to position [15, 0]
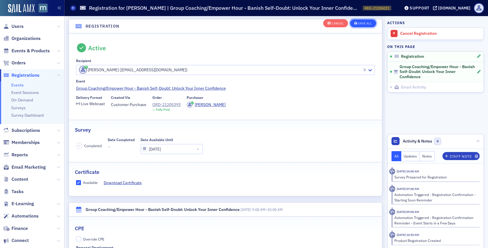
click at [356, 26] on button "Save All" at bounding box center [363, 23] width 26 height 8
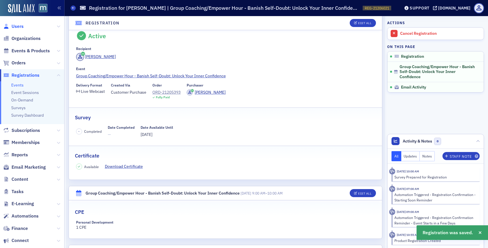
click at [14, 25] on span "Users" at bounding box center [18, 26] width 12 height 6
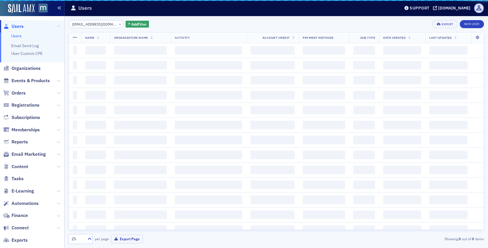
scroll to position [0, 4]
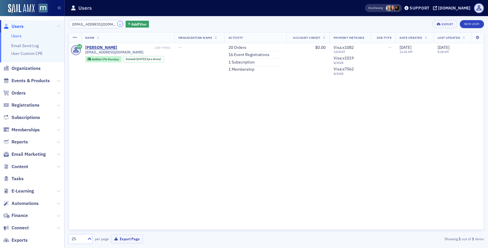
click at [117, 24] on button "×" at bounding box center [119, 23] width 5 height 5
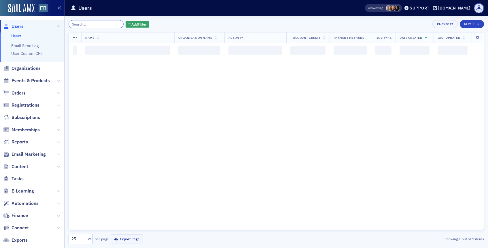
click at [113, 24] on input "search" at bounding box center [95, 24] width 55 height 8
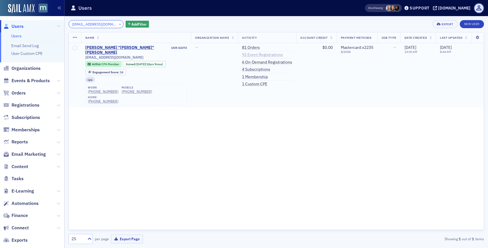
type input "kfoster43@yahoo.com"
click at [254, 56] on link "92 Event Registrations" at bounding box center [262, 54] width 41 height 5
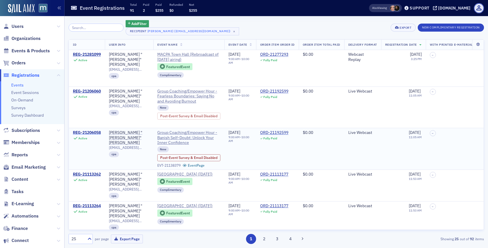
click at [85, 132] on div "REG-21206058" at bounding box center [87, 132] width 28 height 5
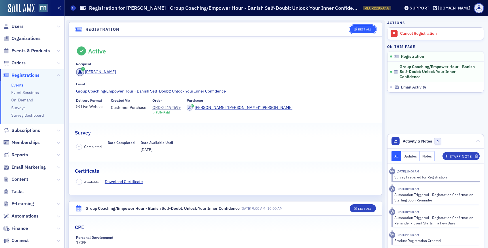
click at [368, 31] on button "Edit All" at bounding box center [362, 29] width 26 height 8
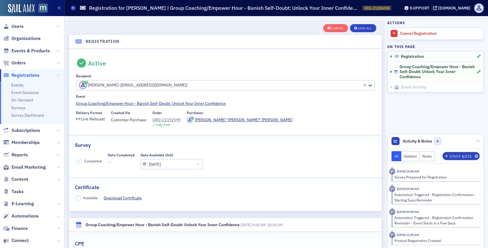
scroll to position [15, 0]
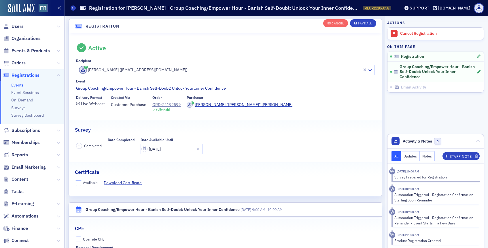
click at [80, 183] on input "Available" at bounding box center [78, 182] width 5 height 5
checkbox input "true"
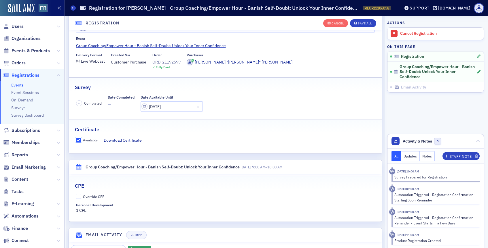
scroll to position [61, 0]
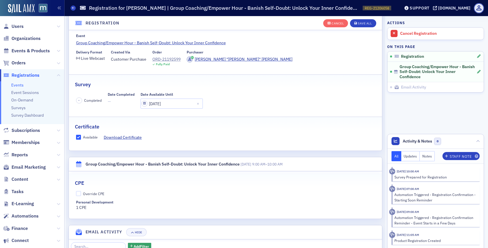
click at [363, 19] on div "Cancel Save All" at bounding box center [349, 23] width 53 height 12
click at [363, 21] on button "Save All" at bounding box center [363, 23] width 26 height 8
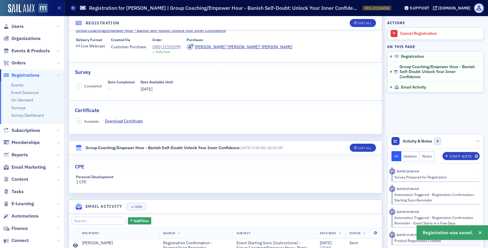
click at [24, 24] on span "Users" at bounding box center [32, 26] width 64 height 12
click at [20, 26] on span "Users" at bounding box center [18, 26] width 12 height 6
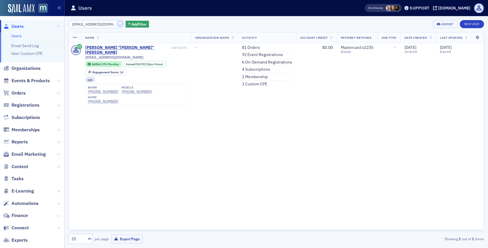
click at [117, 24] on button "×" at bounding box center [119, 23] width 5 height 5
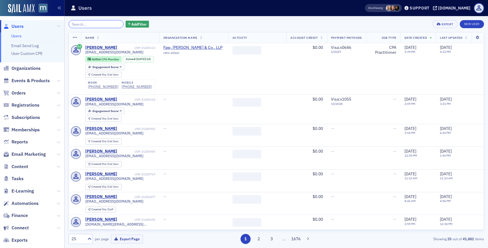
click at [108, 24] on input "search" at bounding box center [95, 24] width 55 height 8
paste input "linda@tefrainc.com"
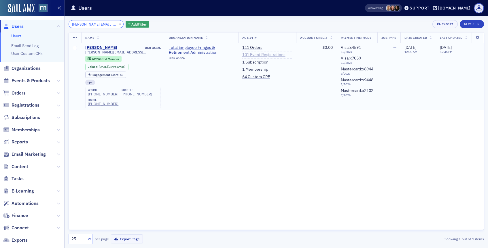
type input "linda@tefrainc.com"
click at [262, 54] on link "101 Event Registrations" at bounding box center [263, 54] width 43 height 5
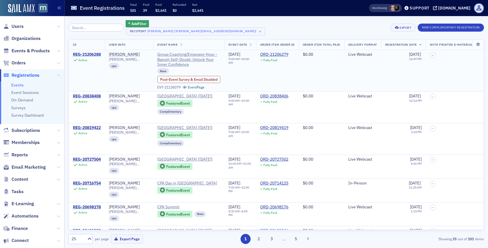
click at [89, 56] on div "REG-21206288" at bounding box center [87, 54] width 28 height 5
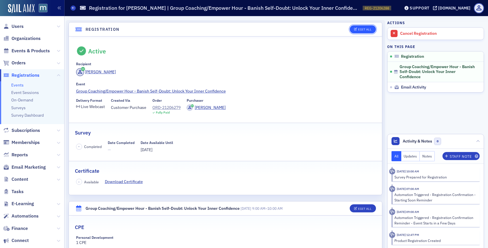
click at [368, 30] on div "Edit All" at bounding box center [364, 29] width 13 height 3
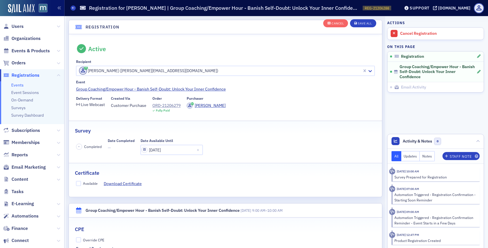
scroll to position [15, 0]
click at [77, 184] on input "Available" at bounding box center [78, 182] width 5 height 5
checkbox input "true"
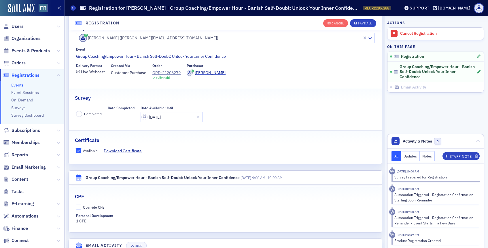
scroll to position [48, 0]
click at [361, 25] on div "Save All" at bounding box center [364, 23] width 14 height 3
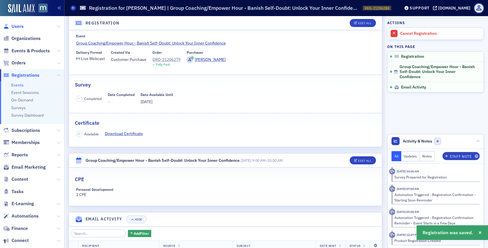
click at [17, 25] on span "Users" at bounding box center [18, 26] width 12 height 6
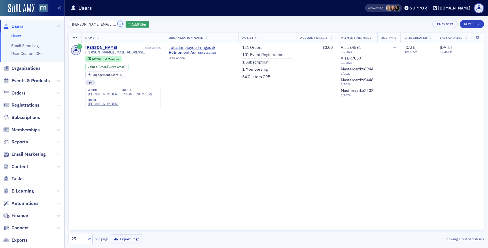
click at [117, 22] on button "×" at bounding box center [119, 23] width 5 height 5
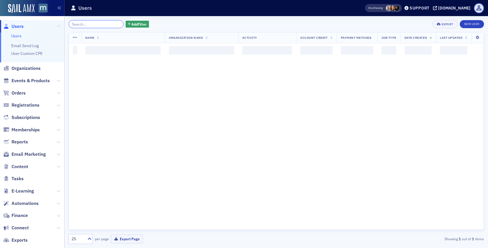
click at [109, 24] on input "search" at bounding box center [95, 24] width 55 height 8
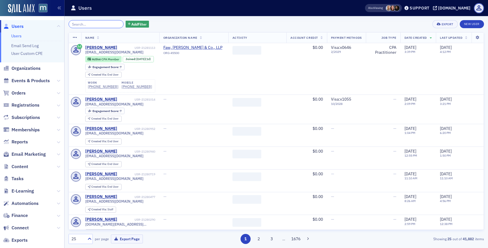
paste input "lisa@ingram-cpa.com"
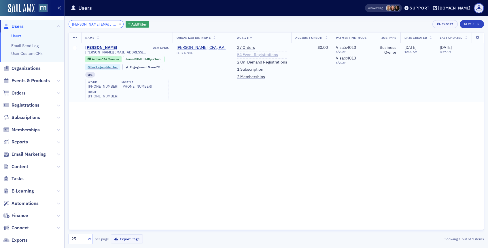
type input "lisa@ingram-cpa.com"
click at [237, 55] on link "54 Event Registrations" at bounding box center [257, 54] width 41 height 5
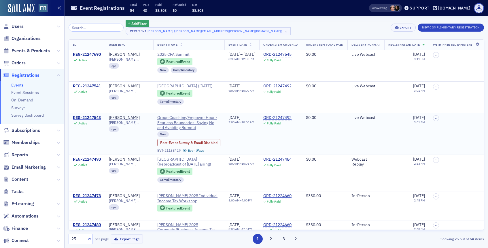
click at [81, 115] on td "REG-21247543 Active" at bounding box center [87, 134] width 36 height 42
click at [81, 118] on div "REG-21247543" at bounding box center [87, 117] width 28 height 5
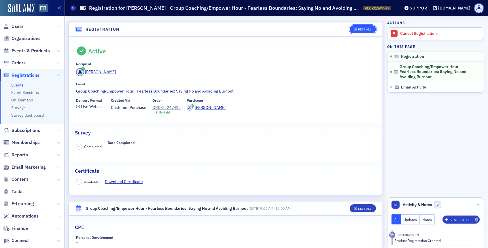
click at [356, 28] on icon "button" at bounding box center [355, 29] width 3 height 3
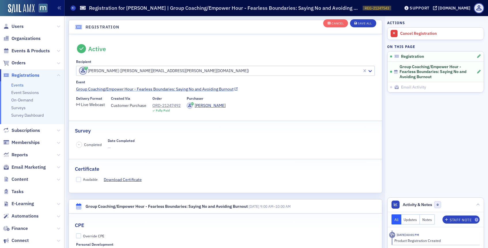
scroll to position [15, 0]
click at [79, 178] on input "Available" at bounding box center [78, 178] width 5 height 5
checkbox input "true"
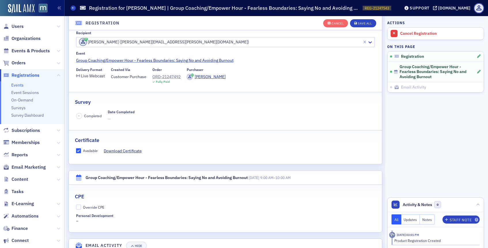
scroll to position [43, 0]
click at [78, 207] on input "Override CPE" at bounding box center [78, 207] width 5 height 5
checkbox input "true"
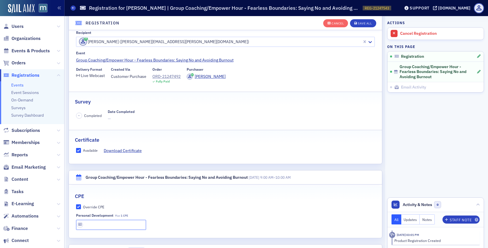
click at [82, 222] on input "text" at bounding box center [111, 225] width 70 height 10
type input "1 CPE"
click at [364, 27] on button "Save All" at bounding box center [363, 23] width 26 height 8
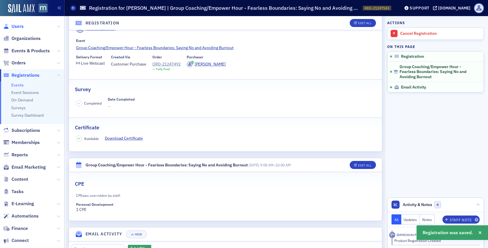
click at [21, 27] on span "Users" at bounding box center [18, 26] width 12 height 6
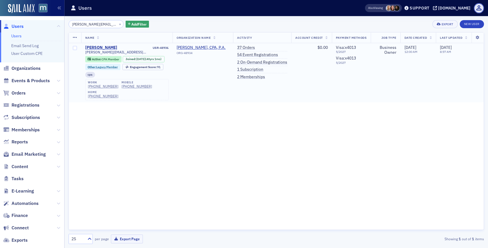
click at [381, 80] on td "Business Owner" at bounding box center [385, 72] width 30 height 59
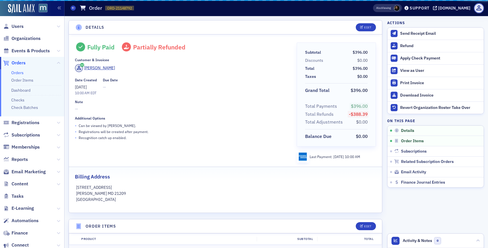
scroll to position [176, 0]
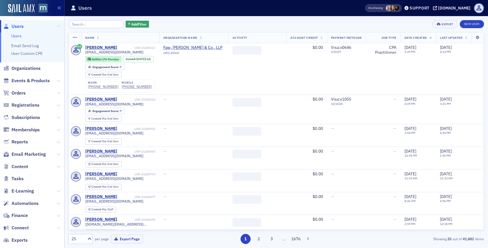
click at [99, 24] on input "search" at bounding box center [95, 24] width 55 height 8
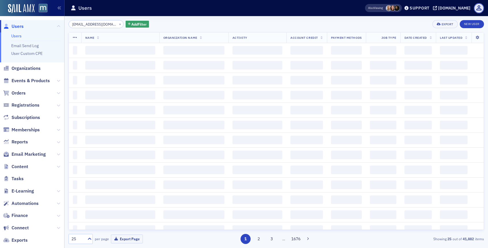
scroll to position [0, 1]
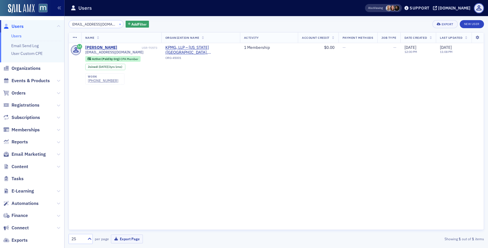
type input "[EMAIL_ADDRESS][DOMAIN_NAME]"
click at [117, 24] on button "×" at bounding box center [119, 23] width 5 height 5
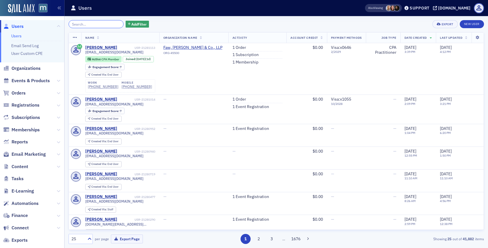
click at [111, 24] on input "search" at bounding box center [95, 24] width 55 height 8
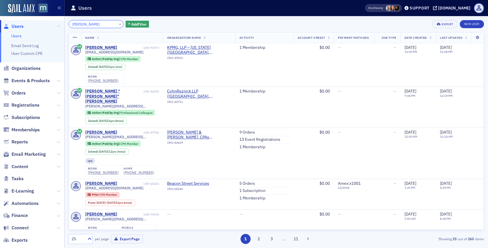
type input "[PERSON_NAME]"
click at [117, 25] on button "×" at bounding box center [119, 23] width 5 height 5
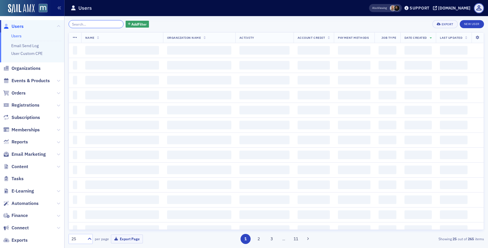
click at [109, 24] on input "search" at bounding box center [95, 24] width 55 height 8
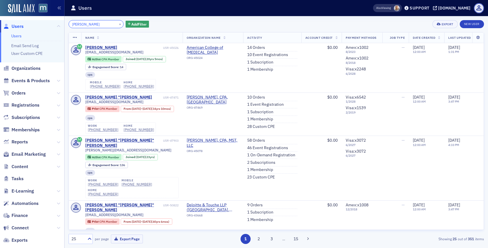
type input "[PERSON_NAME]"
